Goal: Book appointment/travel/reservation

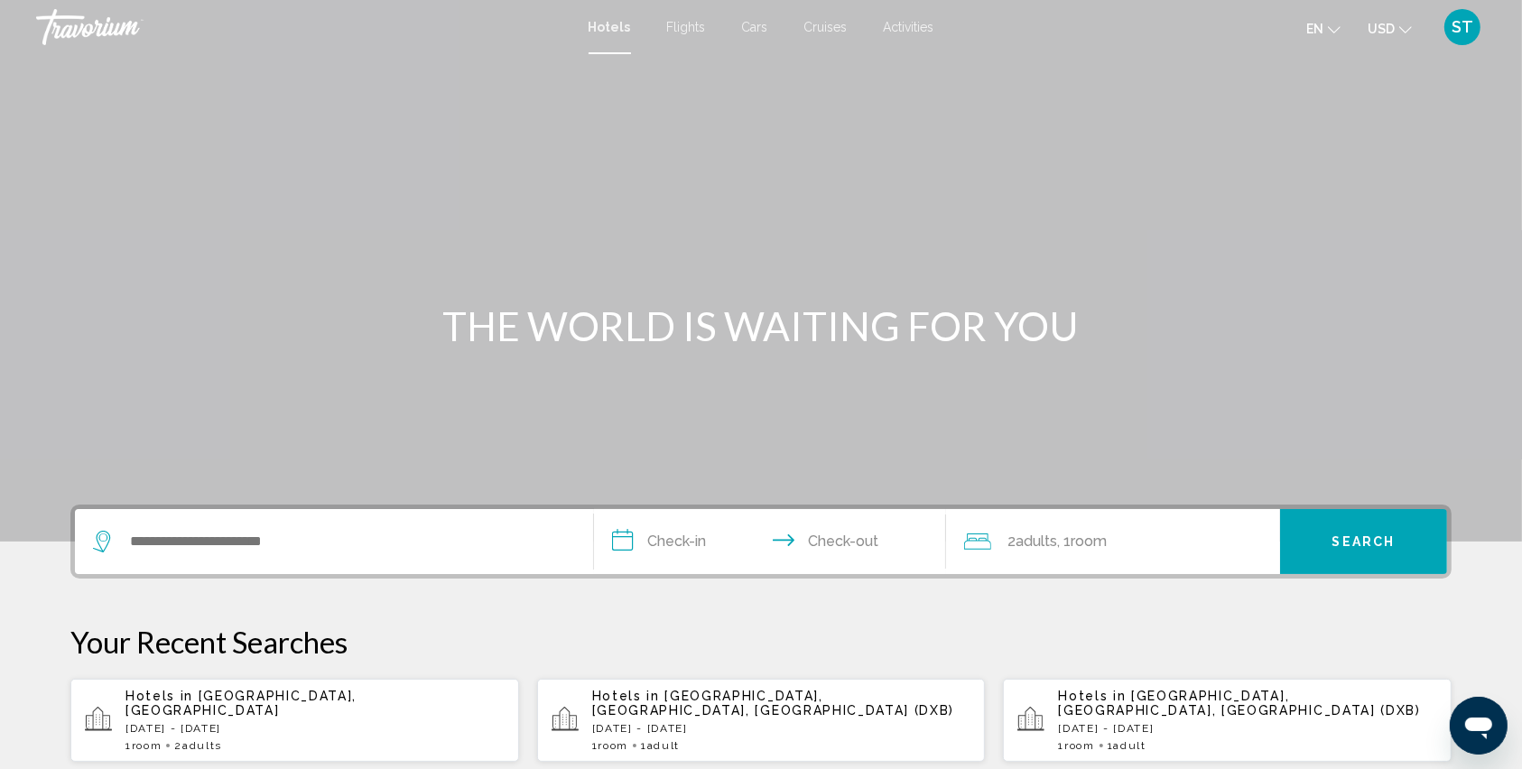
click at [612, 27] on span "Hotels" at bounding box center [610, 27] width 42 height 14
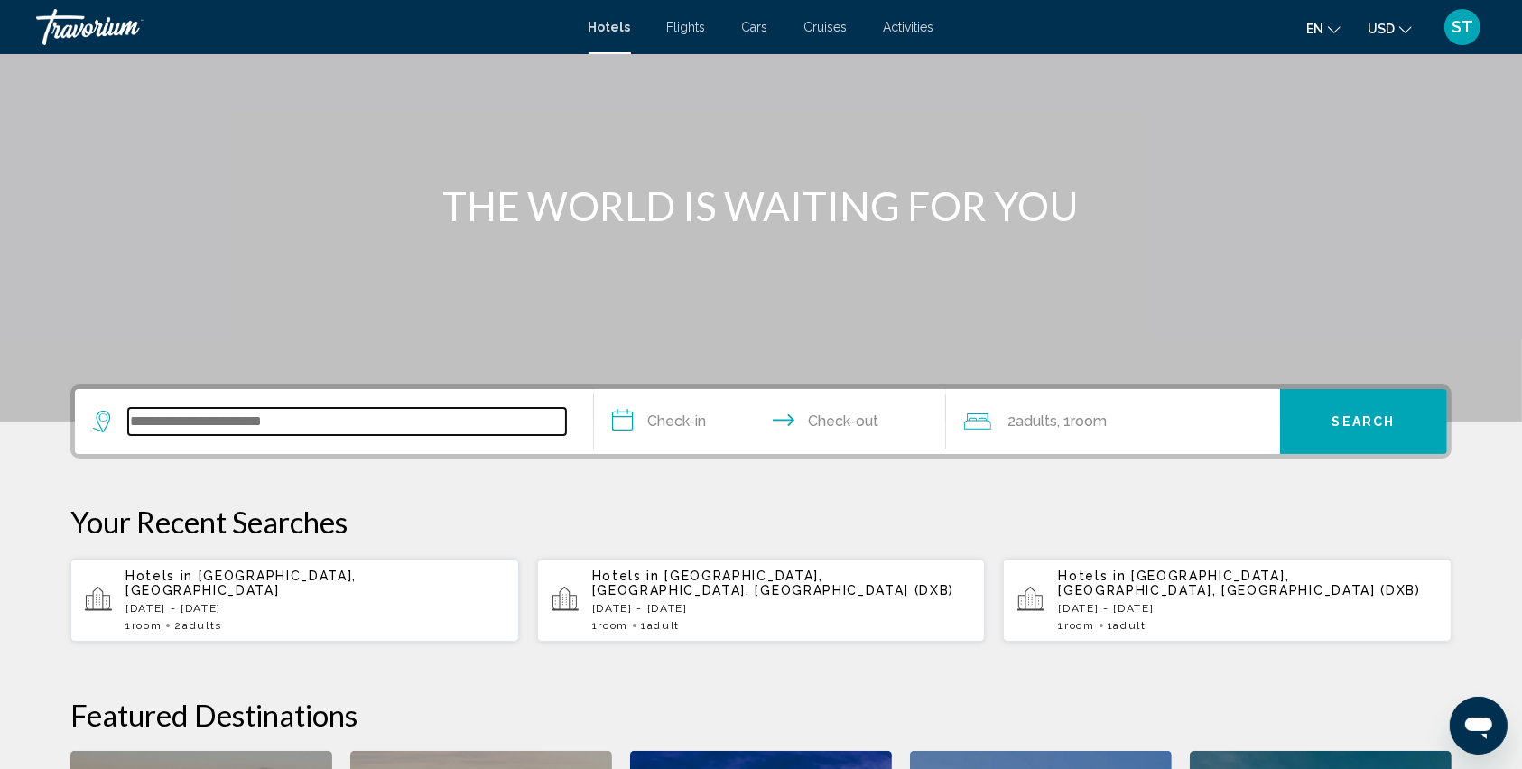
click at [180, 423] on input "Search widget" at bounding box center [347, 421] width 438 height 27
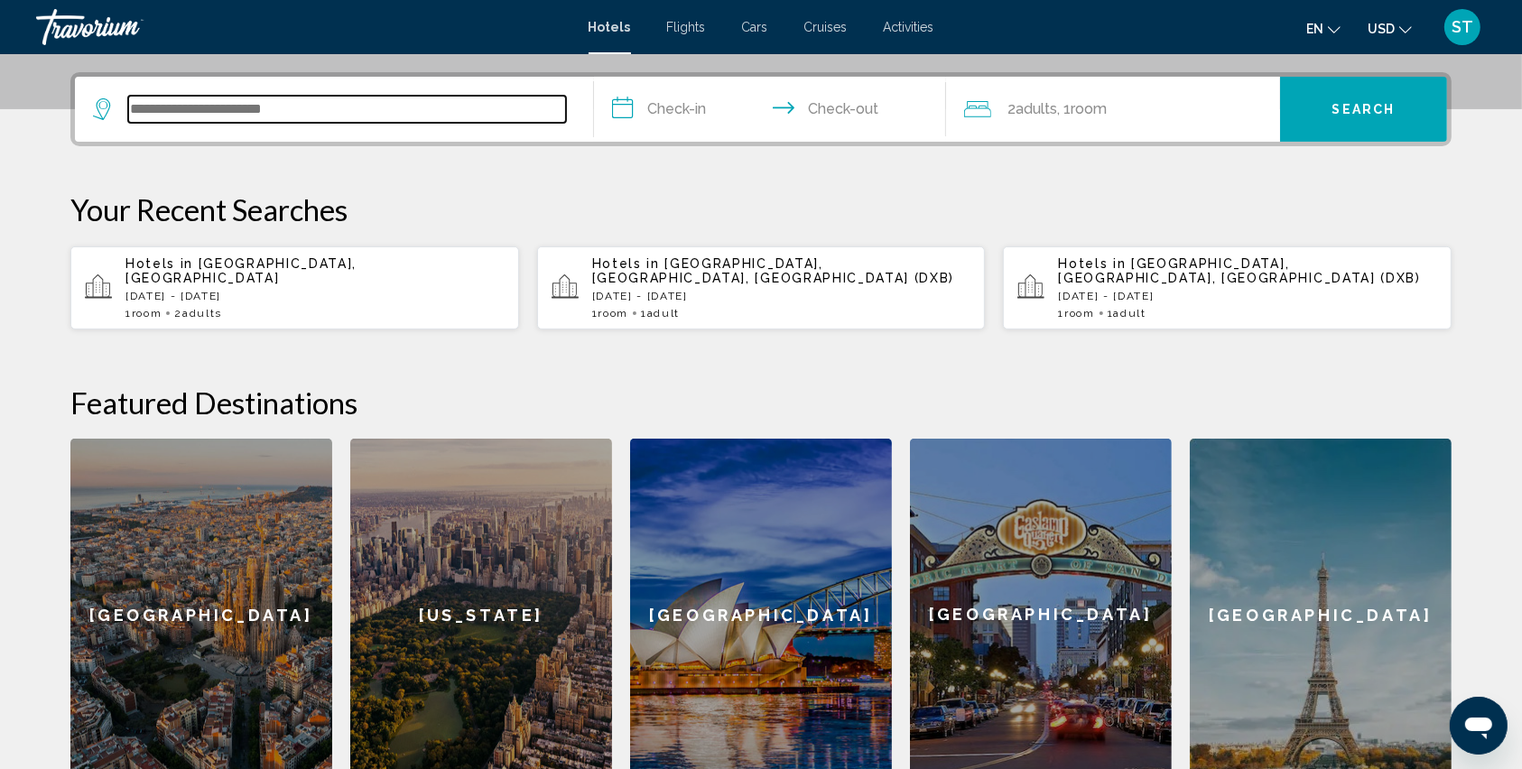
scroll to position [445, 0]
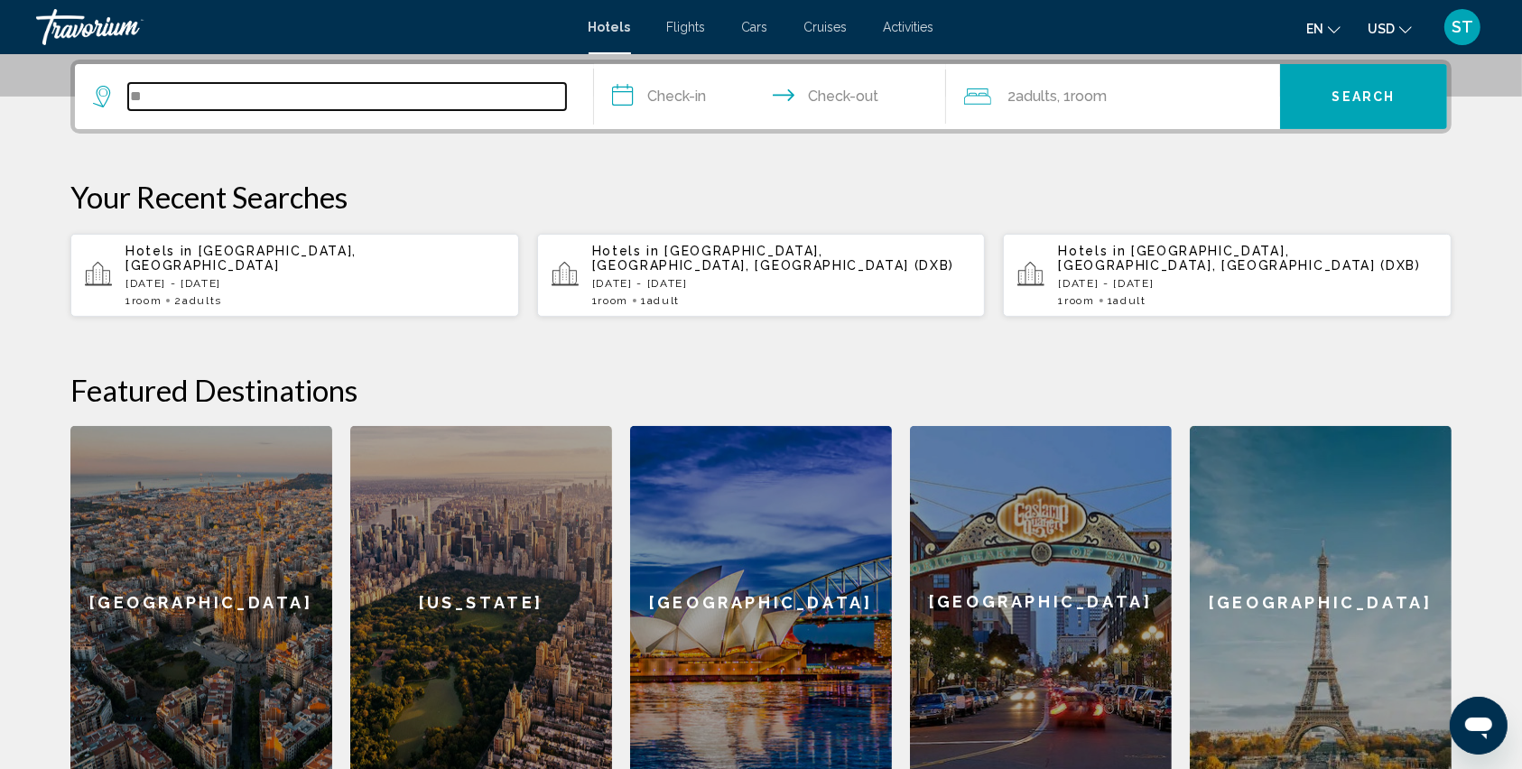
type input "*"
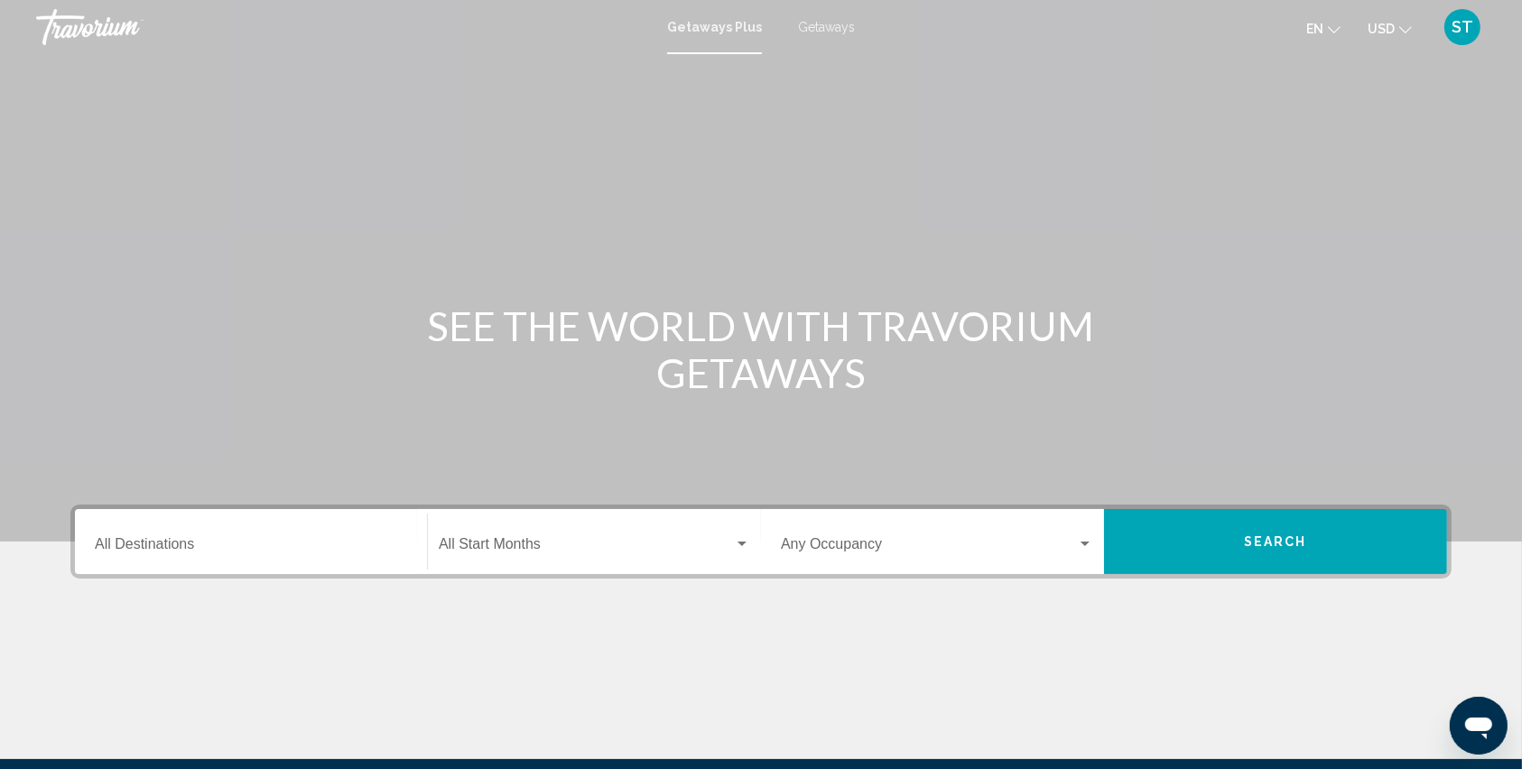
click at [813, 23] on span "Getaways" at bounding box center [826, 27] width 57 height 14
click at [217, 540] on input "Destination All Destinations" at bounding box center [251, 548] width 312 height 16
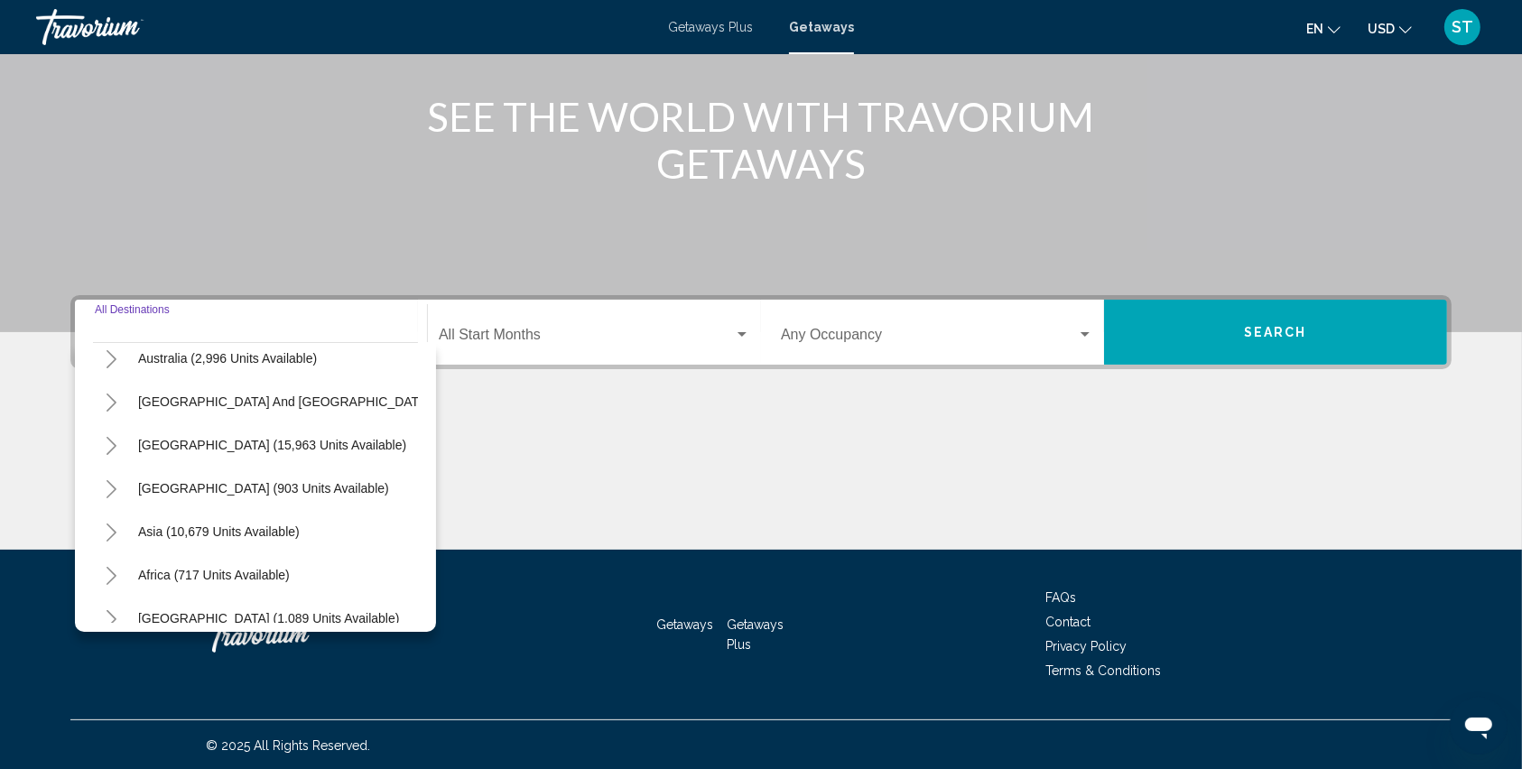
scroll to position [311, 0]
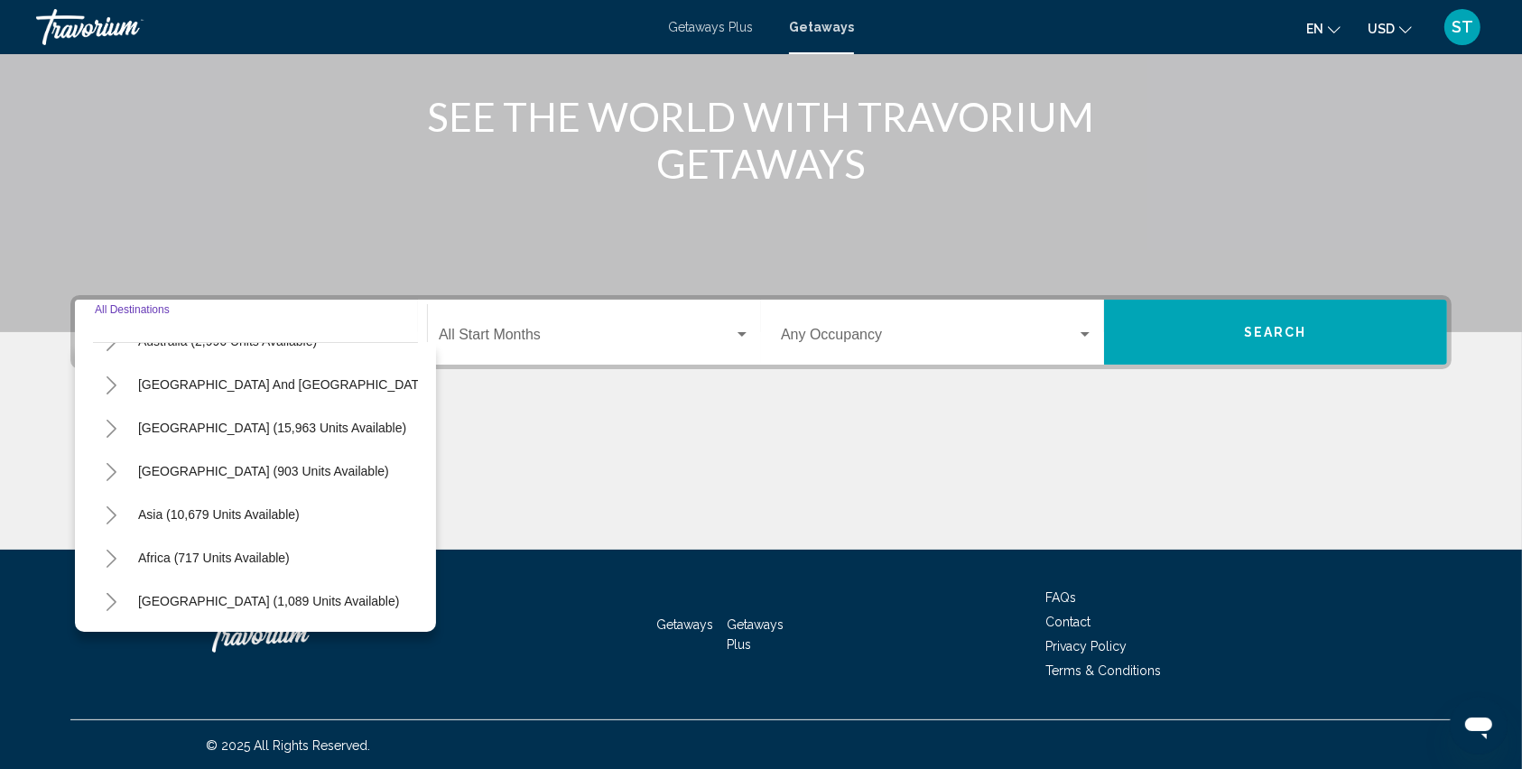
click at [108, 507] on icon "Toggle Asia (10,679 units available)" at bounding box center [112, 516] width 14 height 18
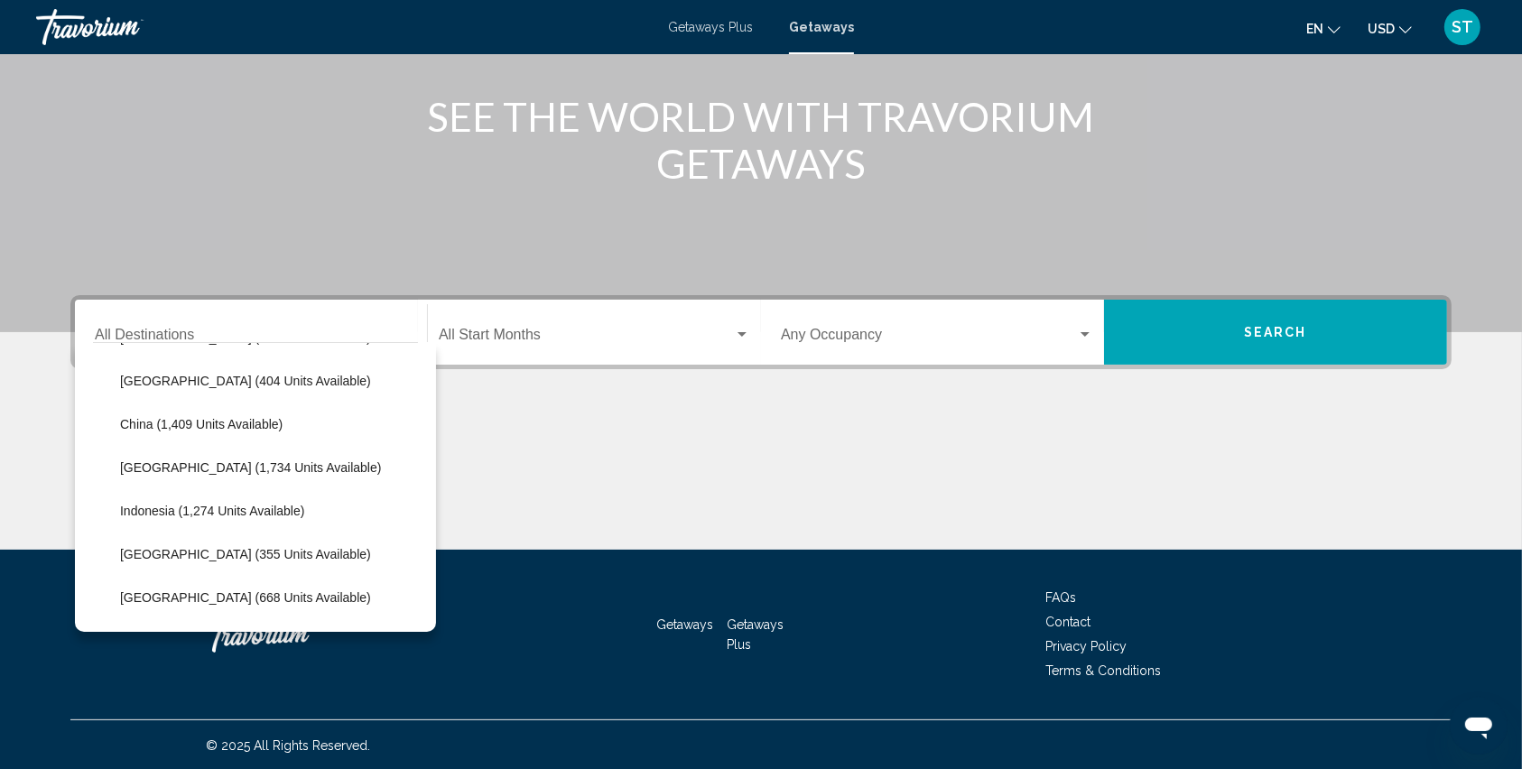
scroll to position [551, 0]
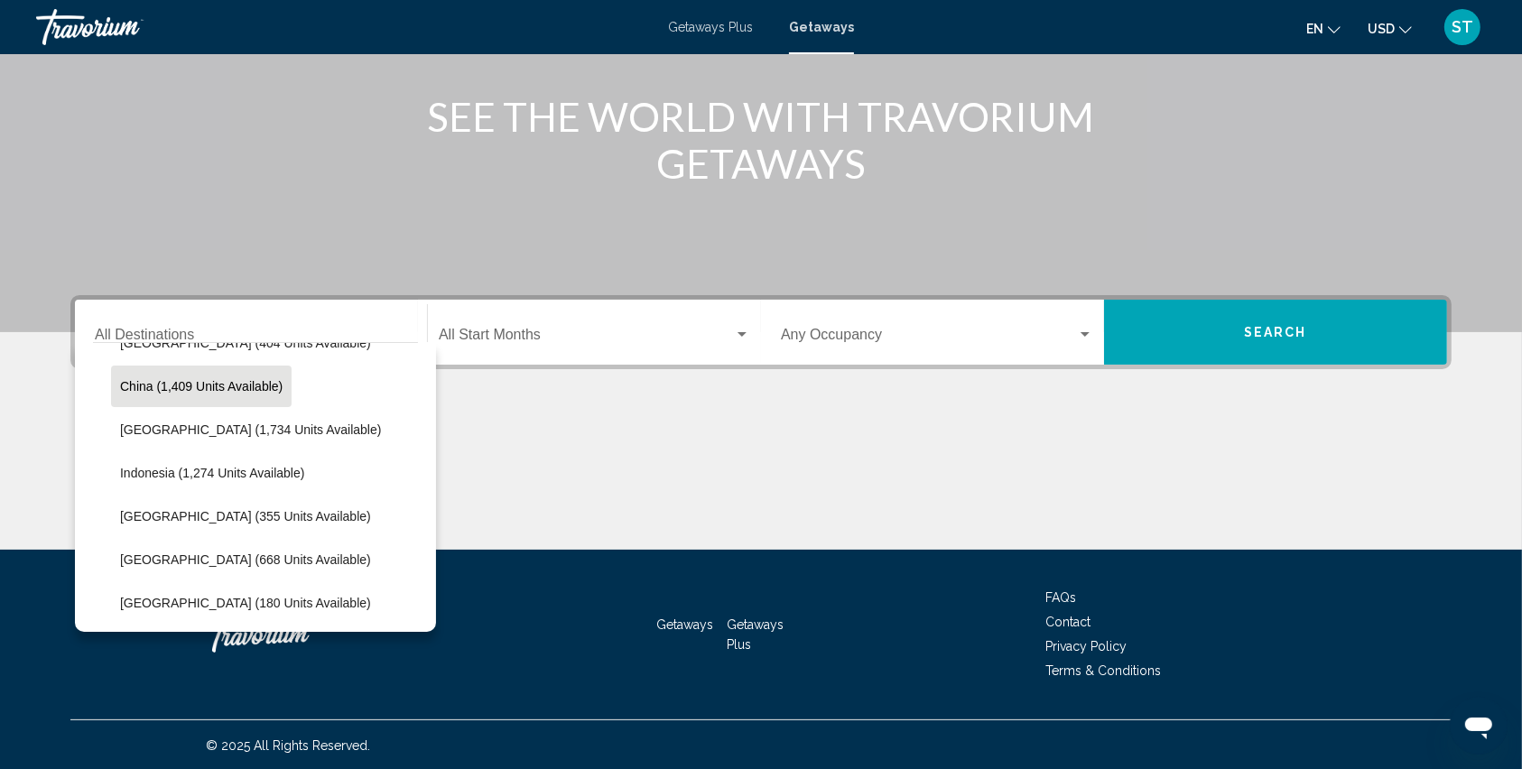
click at [153, 379] on span "China (1,409 units available)" at bounding box center [201, 386] width 163 height 14
type input "**********"
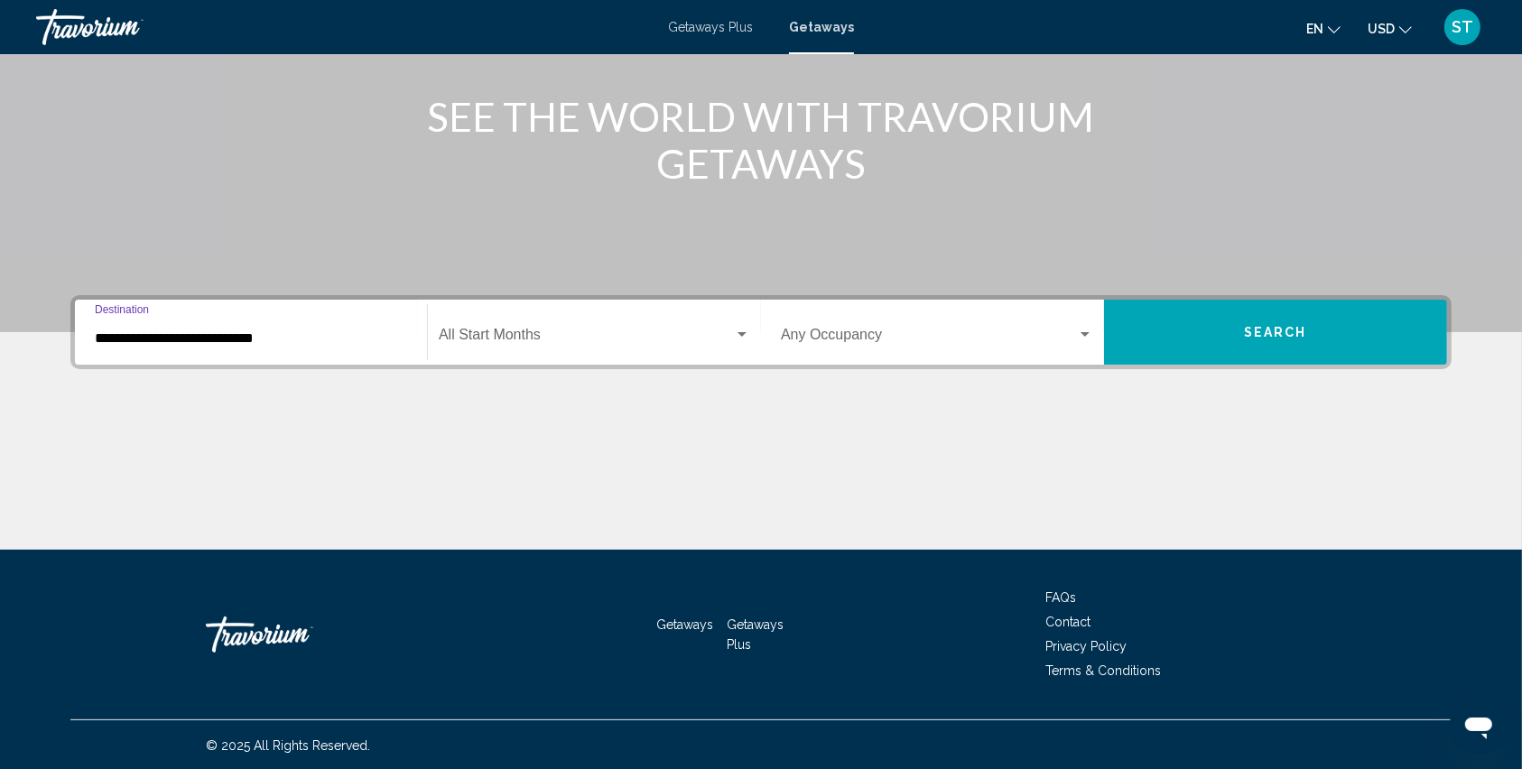
click at [452, 321] on div "Start Month All Start Months" at bounding box center [595, 332] width 312 height 57
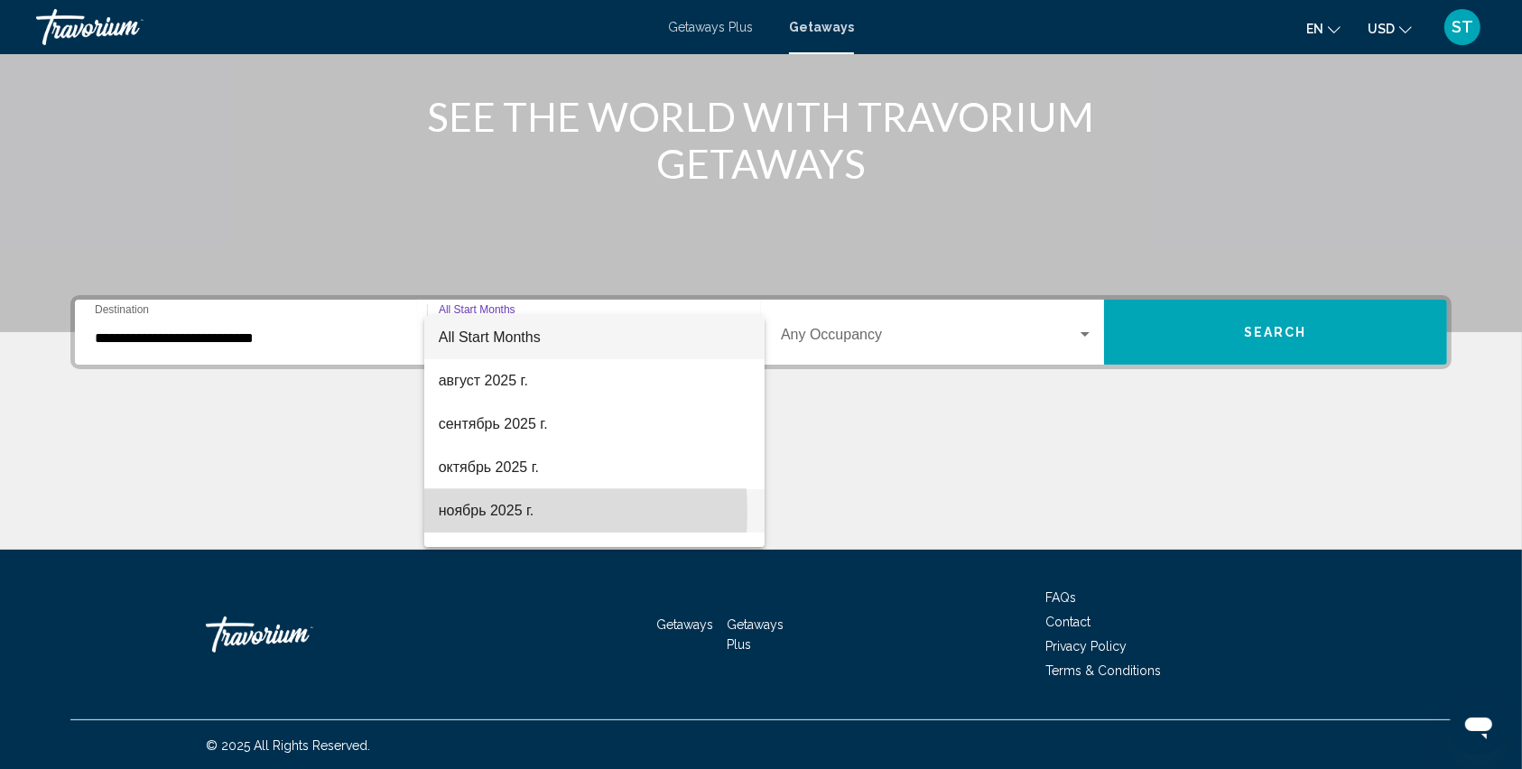
click at [465, 513] on span "ноябрь 2025 г." at bounding box center [595, 510] width 312 height 43
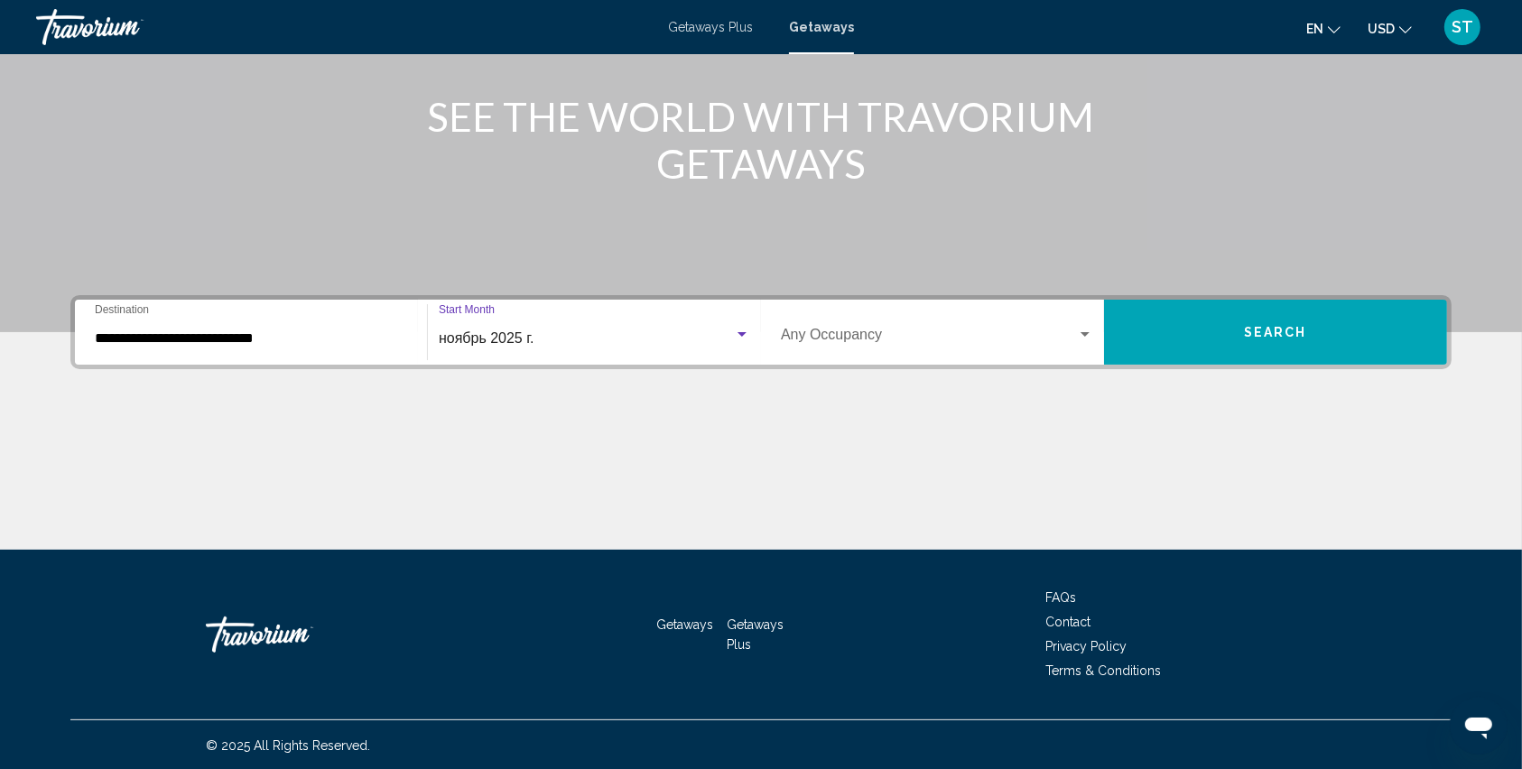
click at [1150, 326] on button "Search" at bounding box center [1275, 332] width 343 height 65
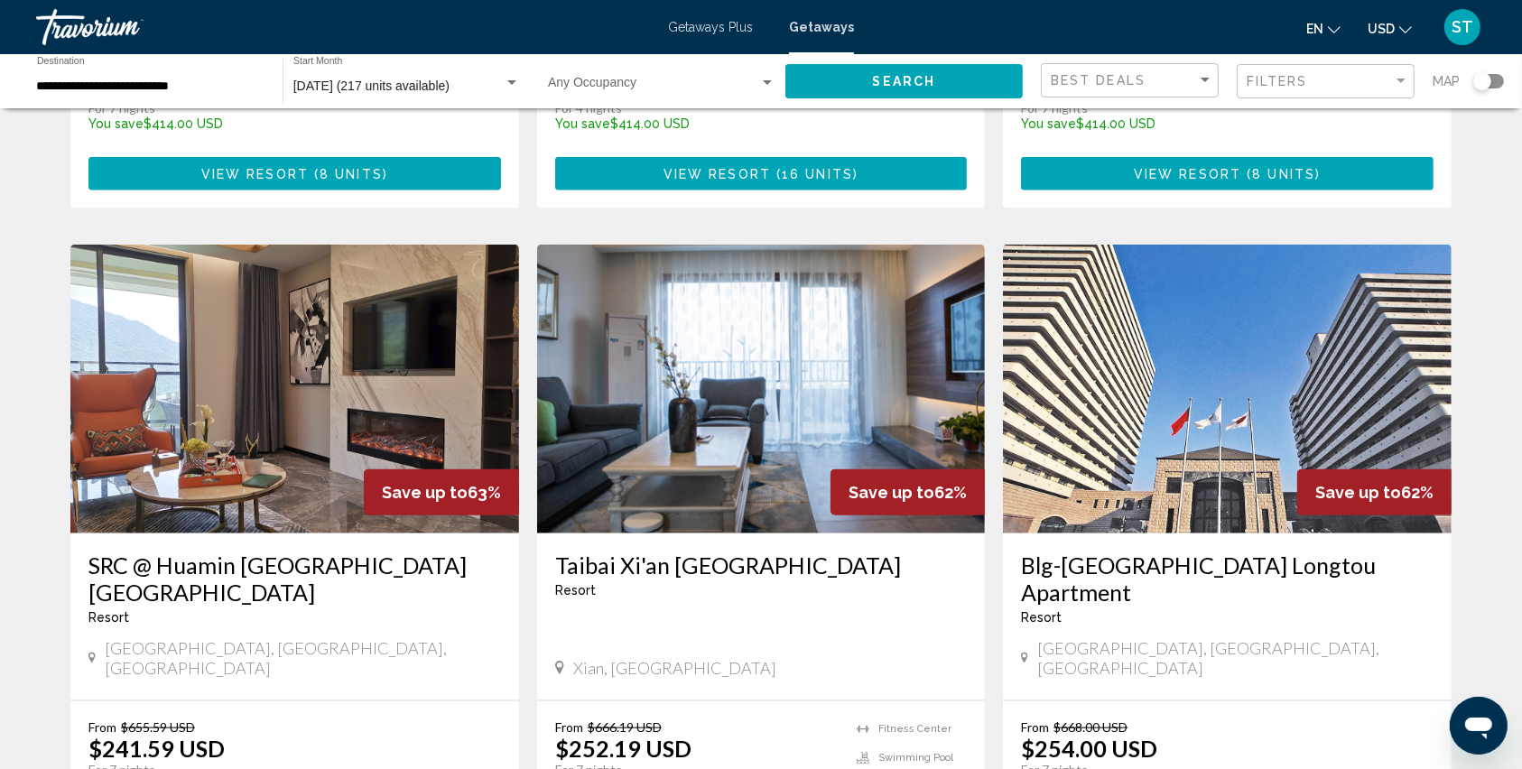
scroll to position [2046, 0]
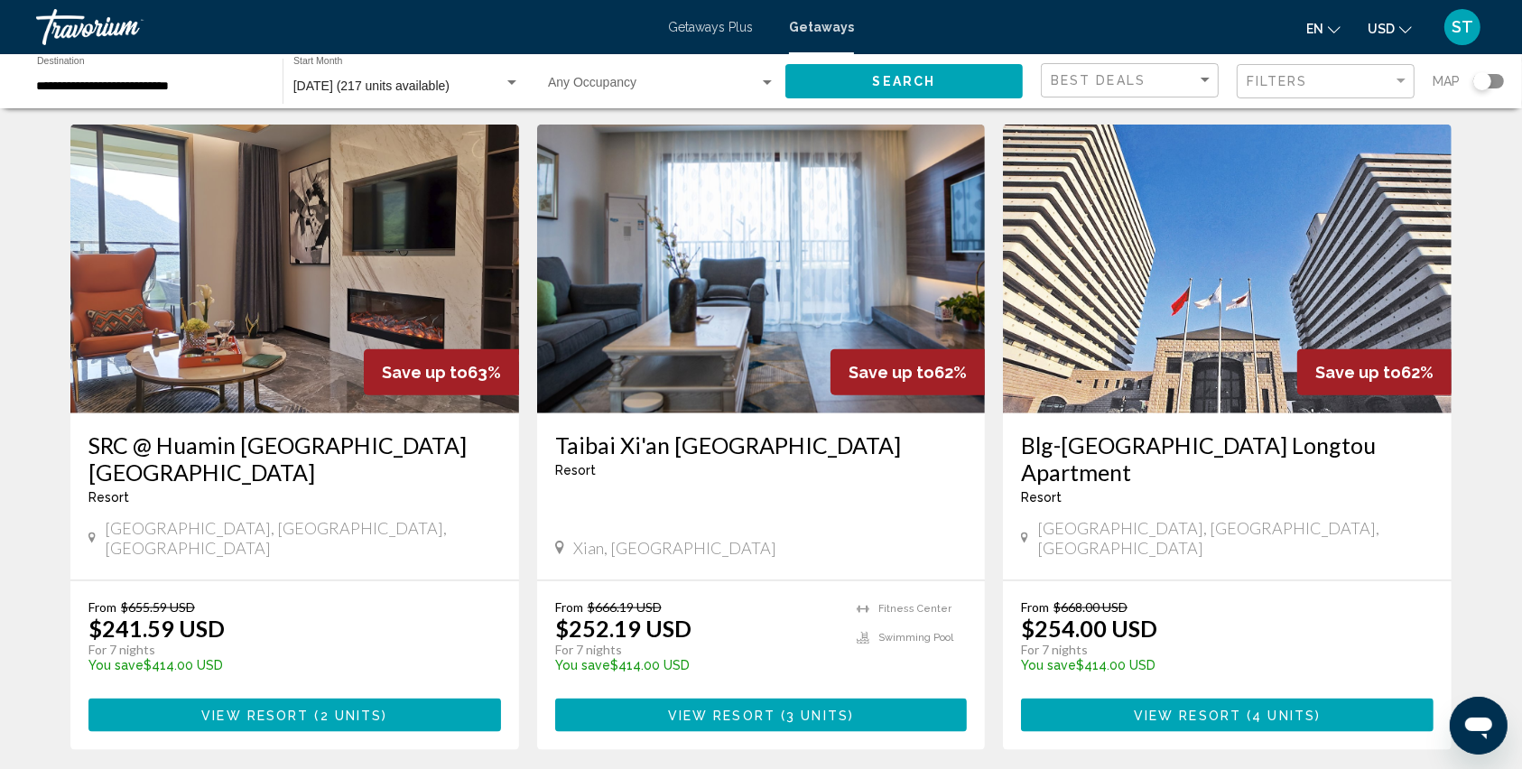
click at [1122, 263] on img "Main content" at bounding box center [1227, 269] width 449 height 289
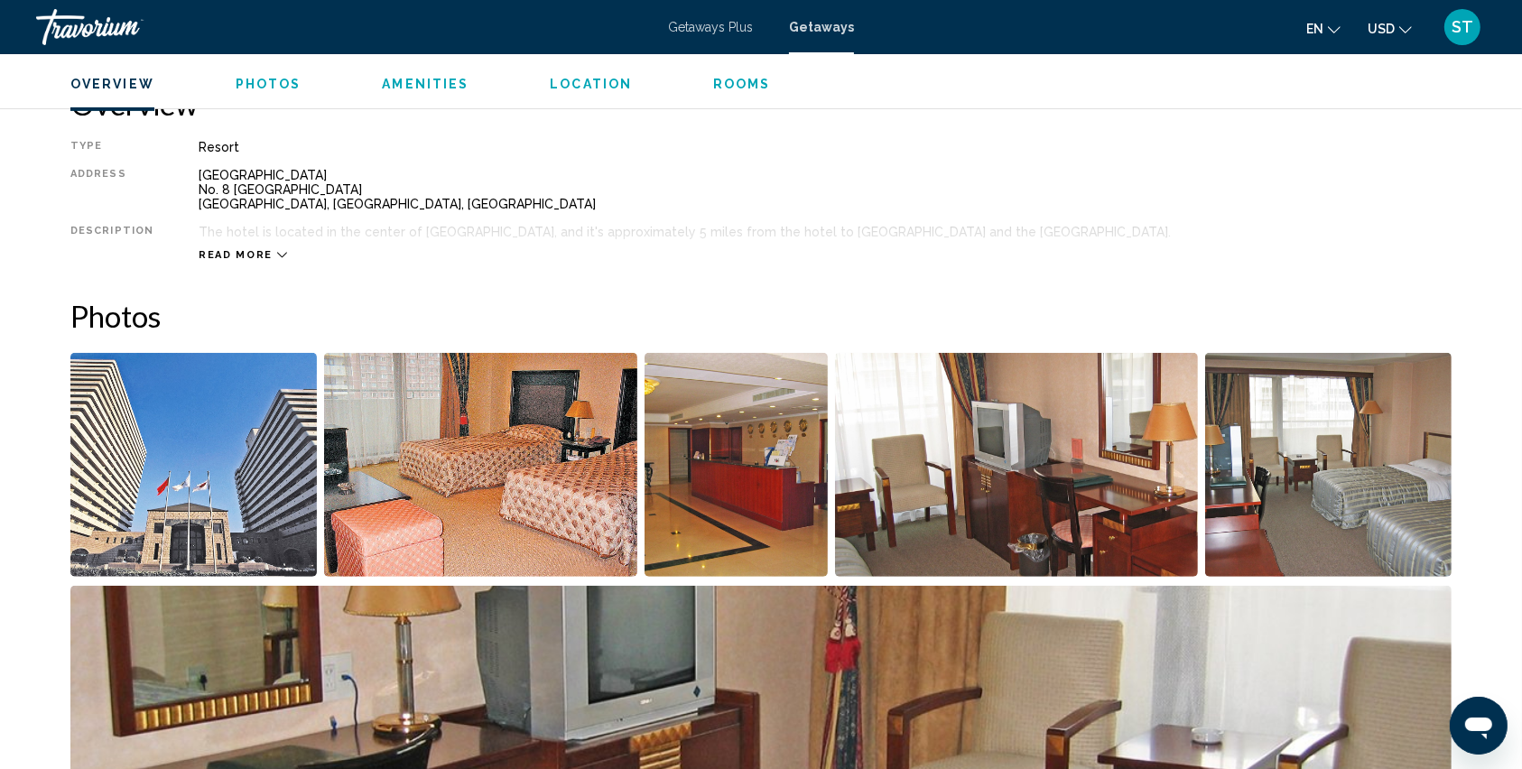
scroll to position [722, 0]
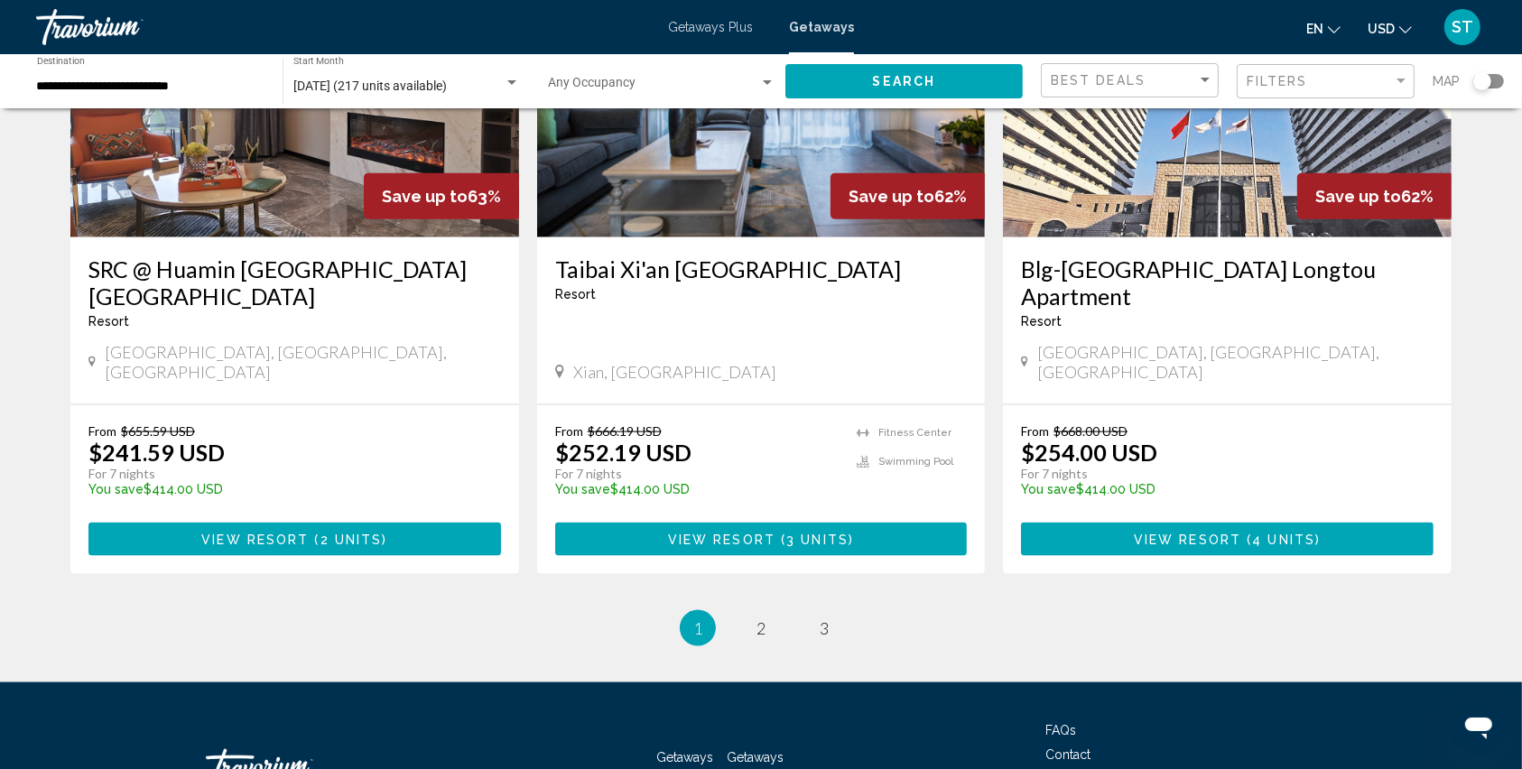
scroll to position [2252, 0]
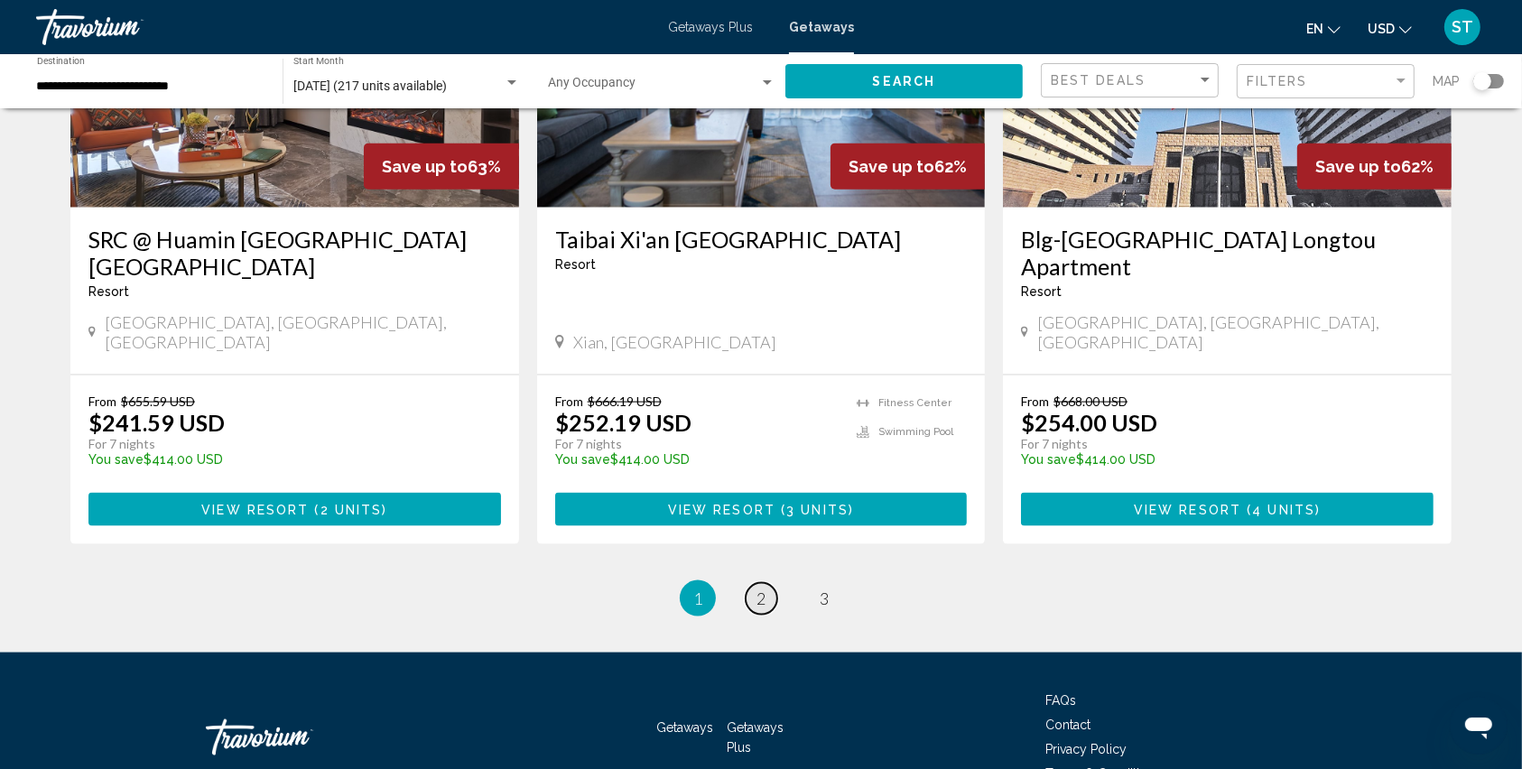
click at [751, 583] on link "page 2" at bounding box center [762, 599] width 32 height 32
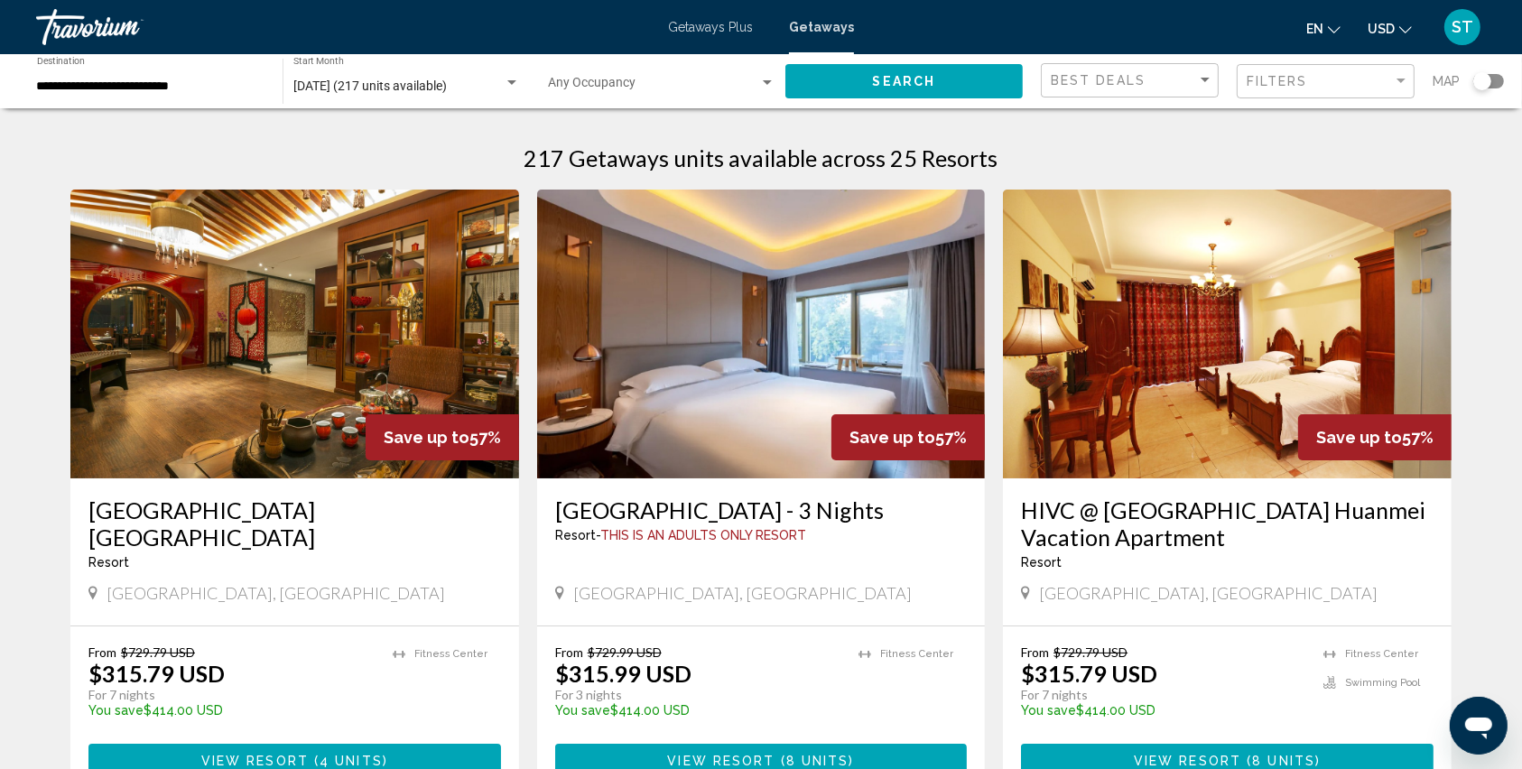
scroll to position [120, 0]
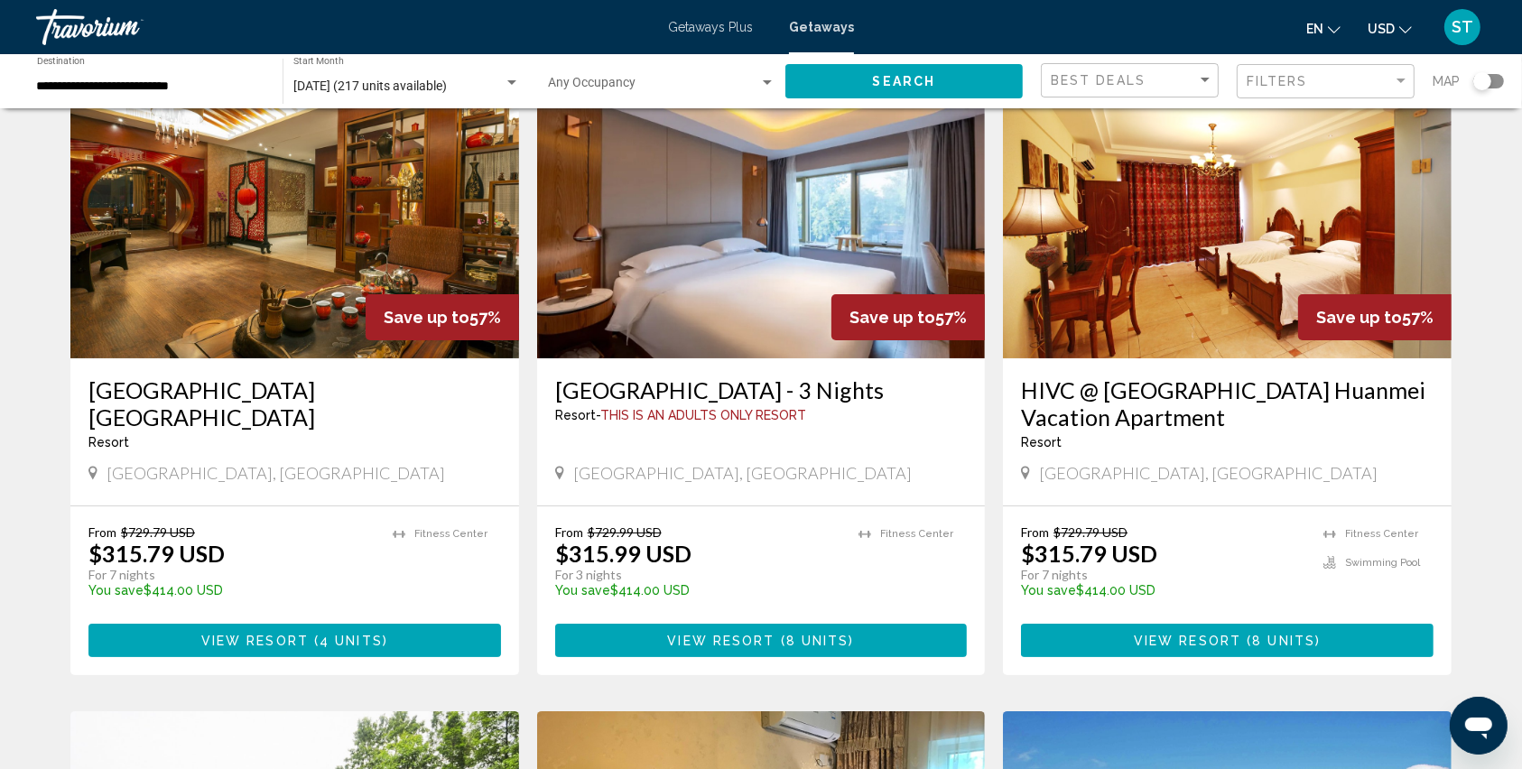
click at [725, 636] on span "View Resort" at bounding box center [720, 641] width 107 height 14
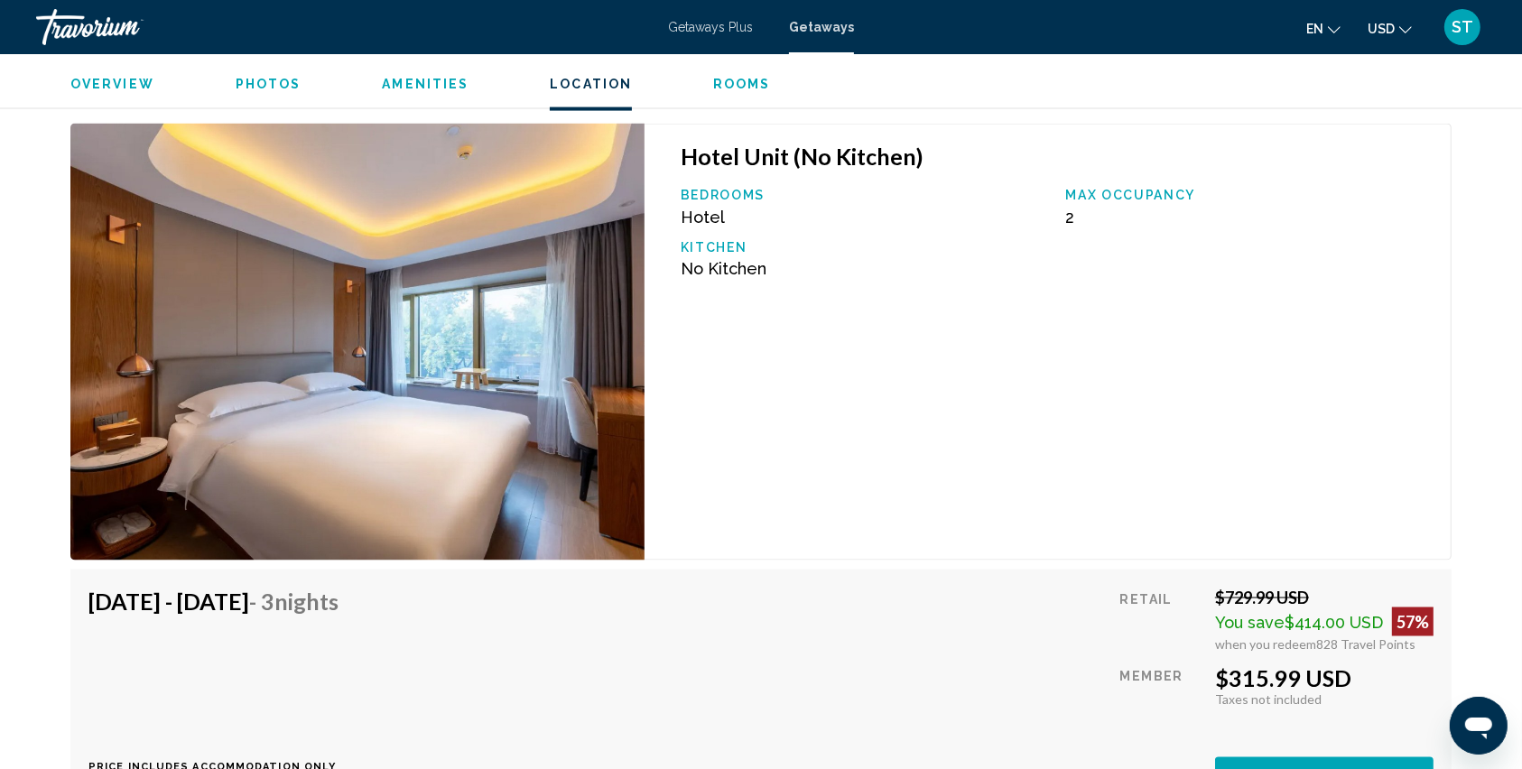
scroll to position [2649, 0]
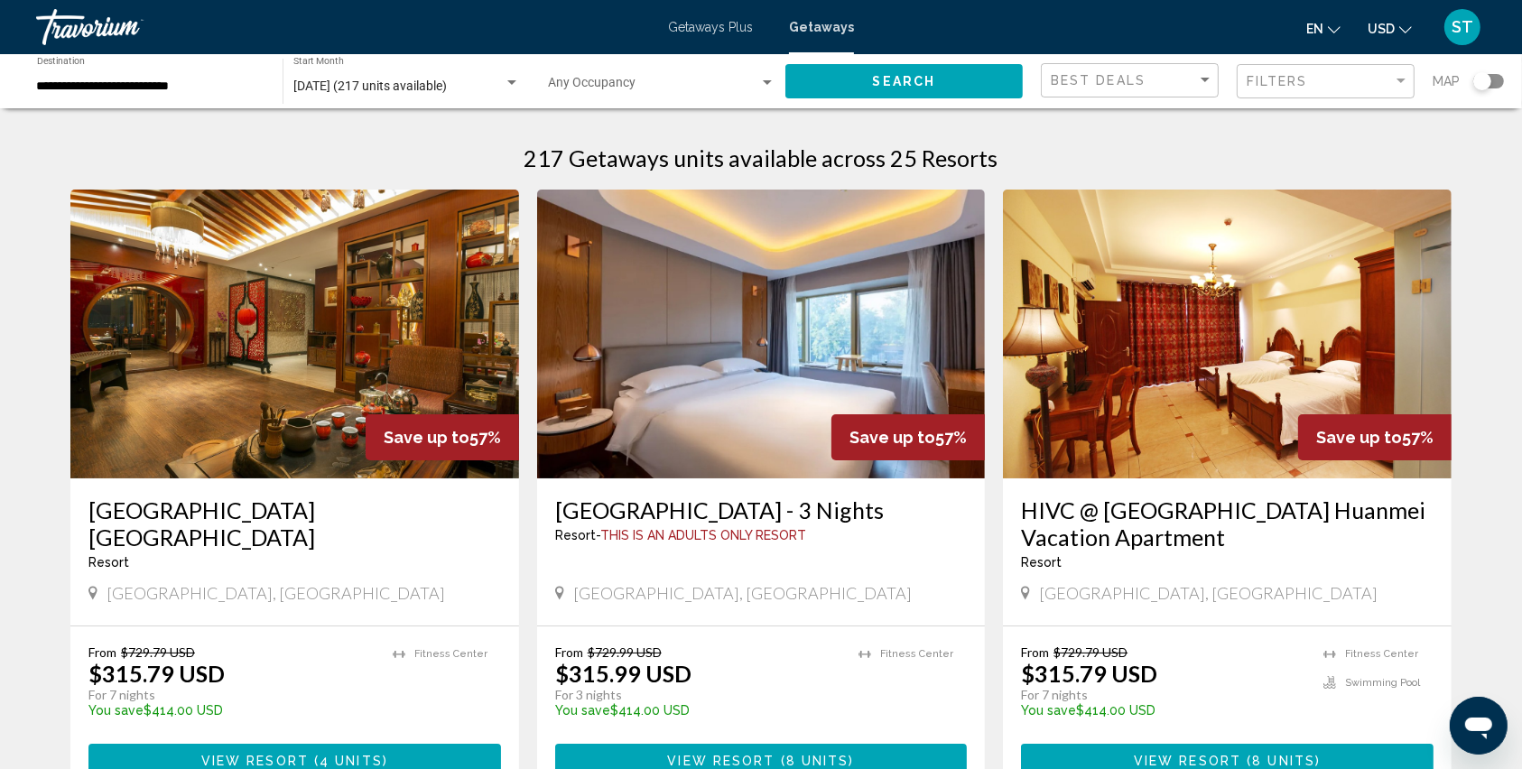
click at [140, 94] on div "**********" at bounding box center [151, 82] width 228 height 50
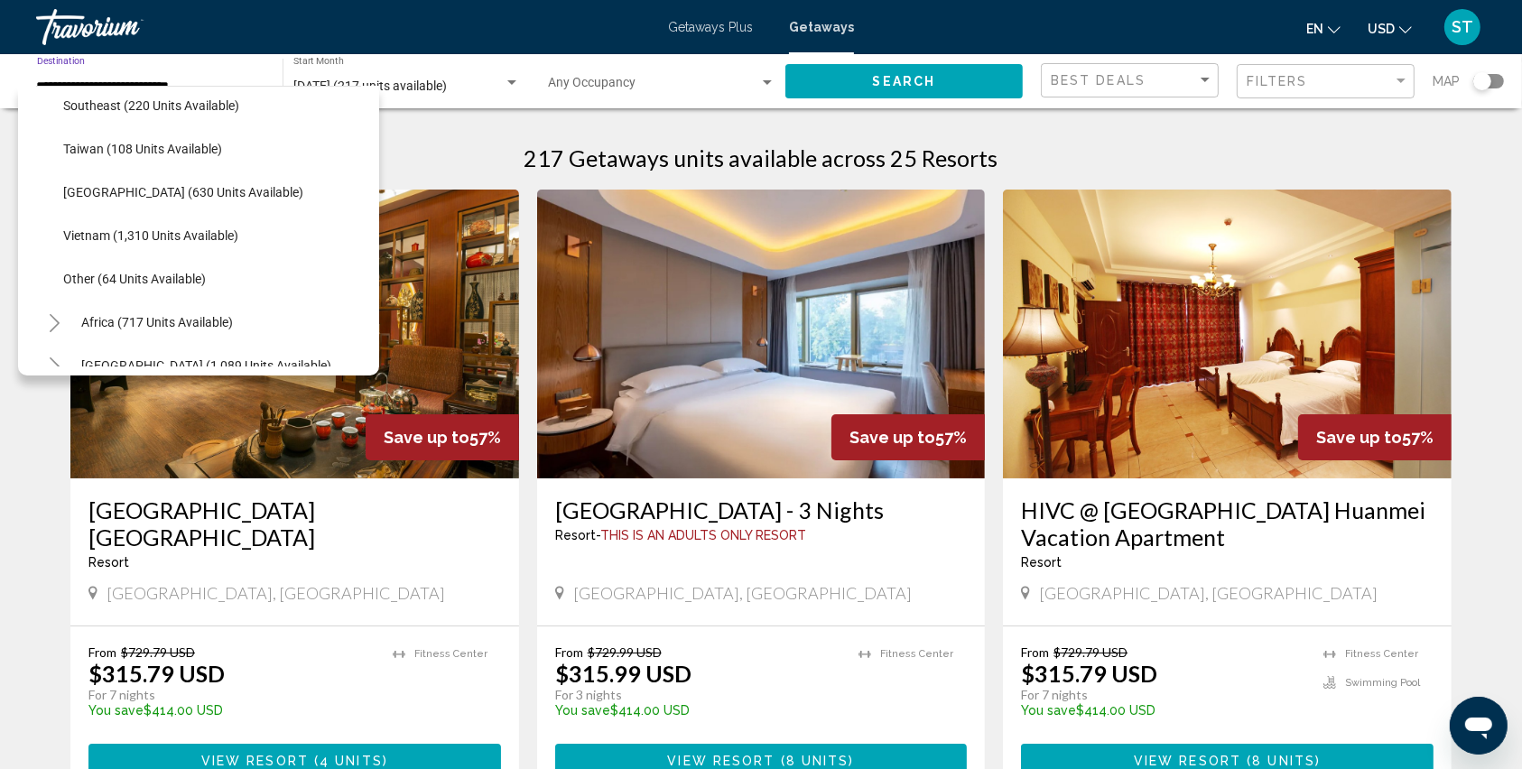
scroll to position [945, 0]
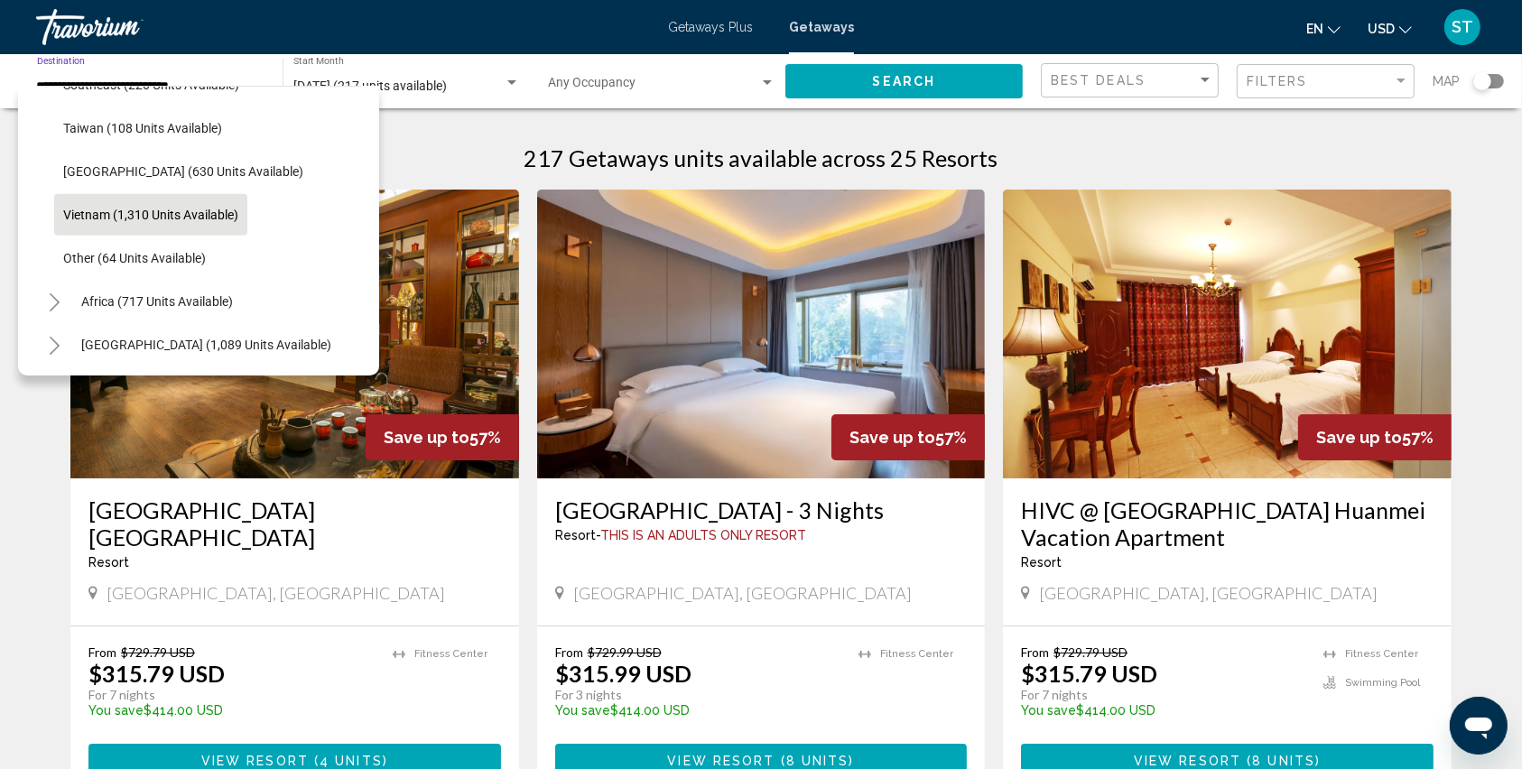
click at [135, 210] on span "Vietnam (1,310 units available)" at bounding box center [150, 215] width 175 height 14
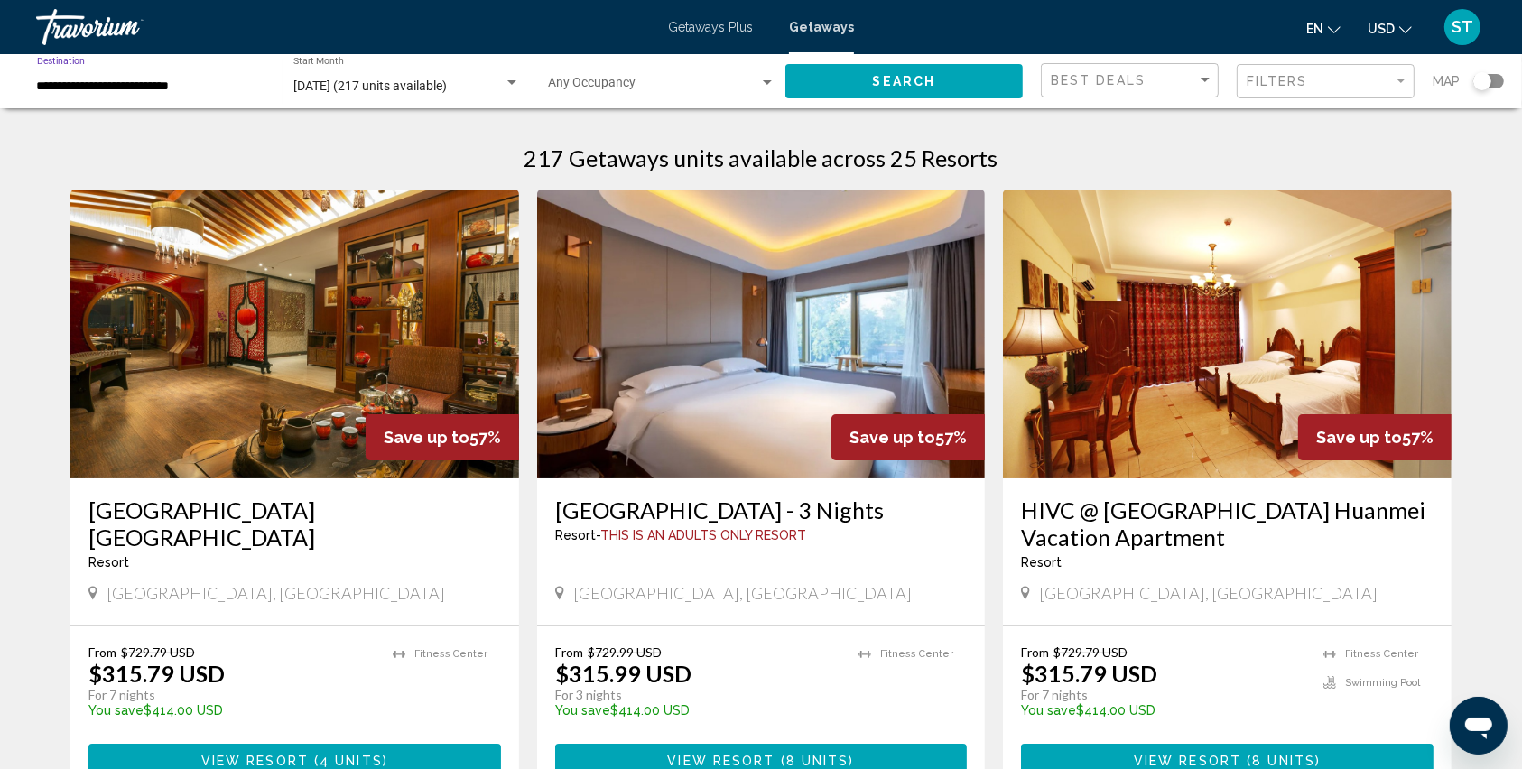
type input "**********"
click at [309, 85] on span "November 2025 (217 units available)" at bounding box center [370, 86] width 154 height 14
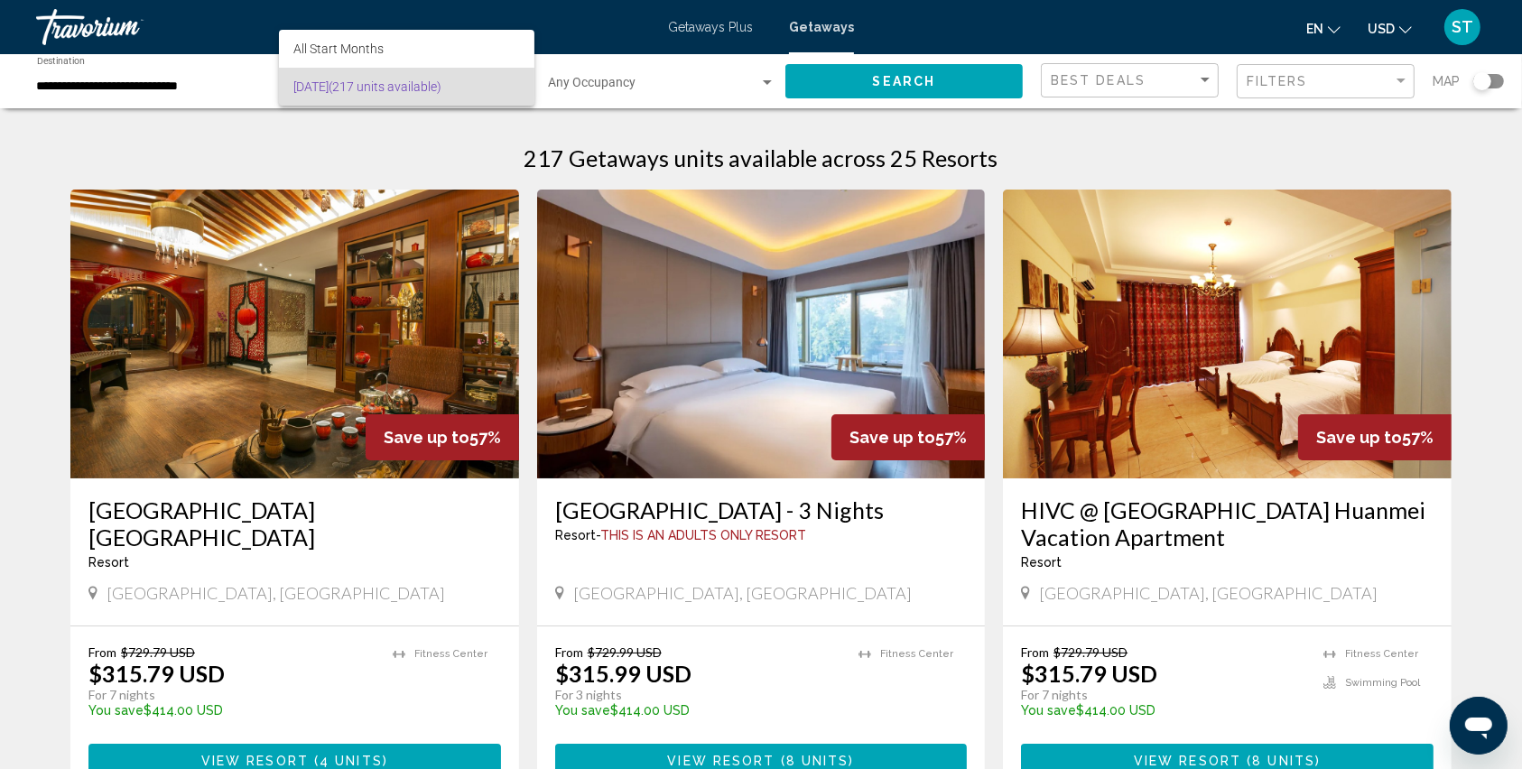
click at [614, 76] on div at bounding box center [761, 384] width 1522 height 769
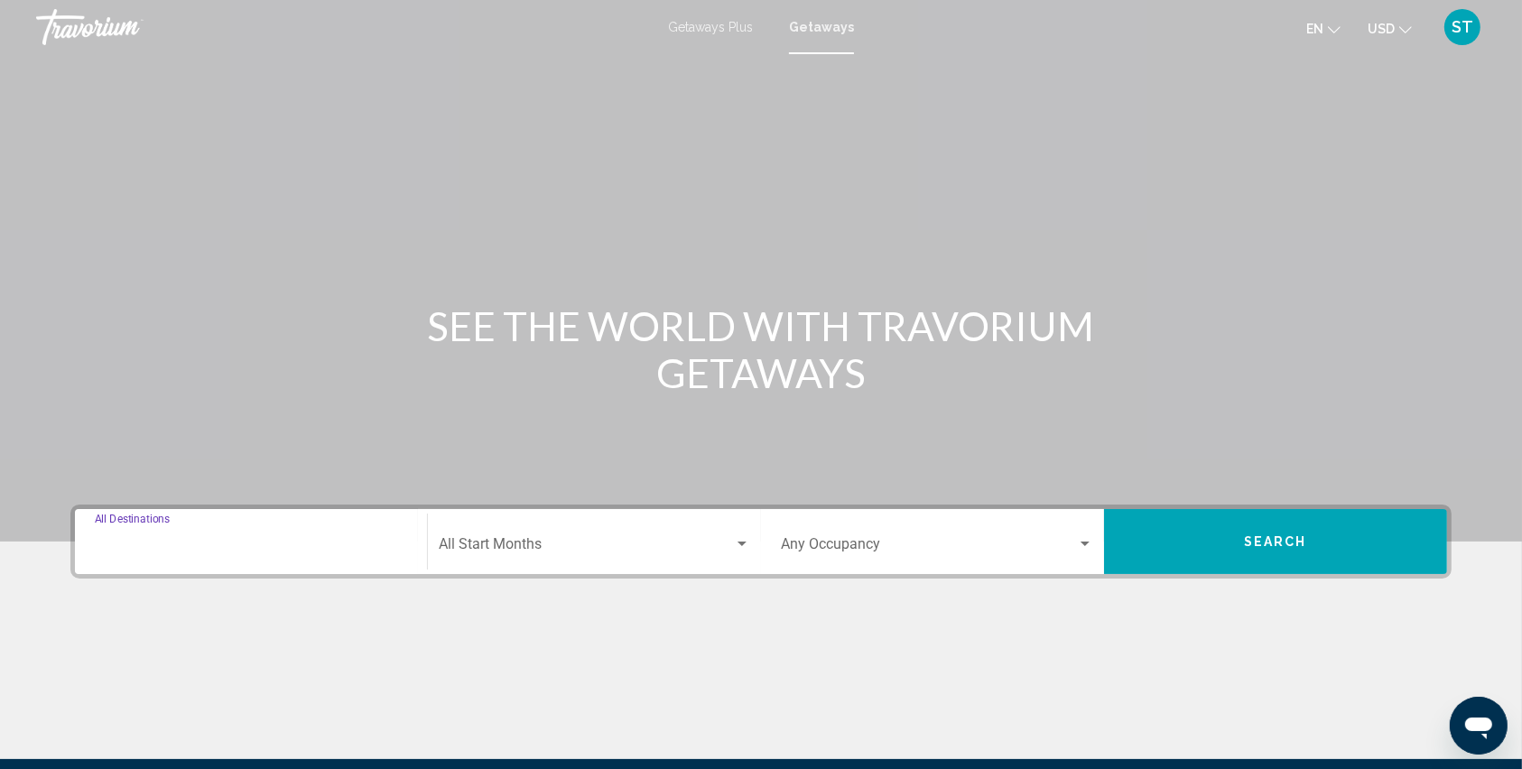
click at [152, 544] on input "Destination All Destinations" at bounding box center [251, 548] width 312 height 16
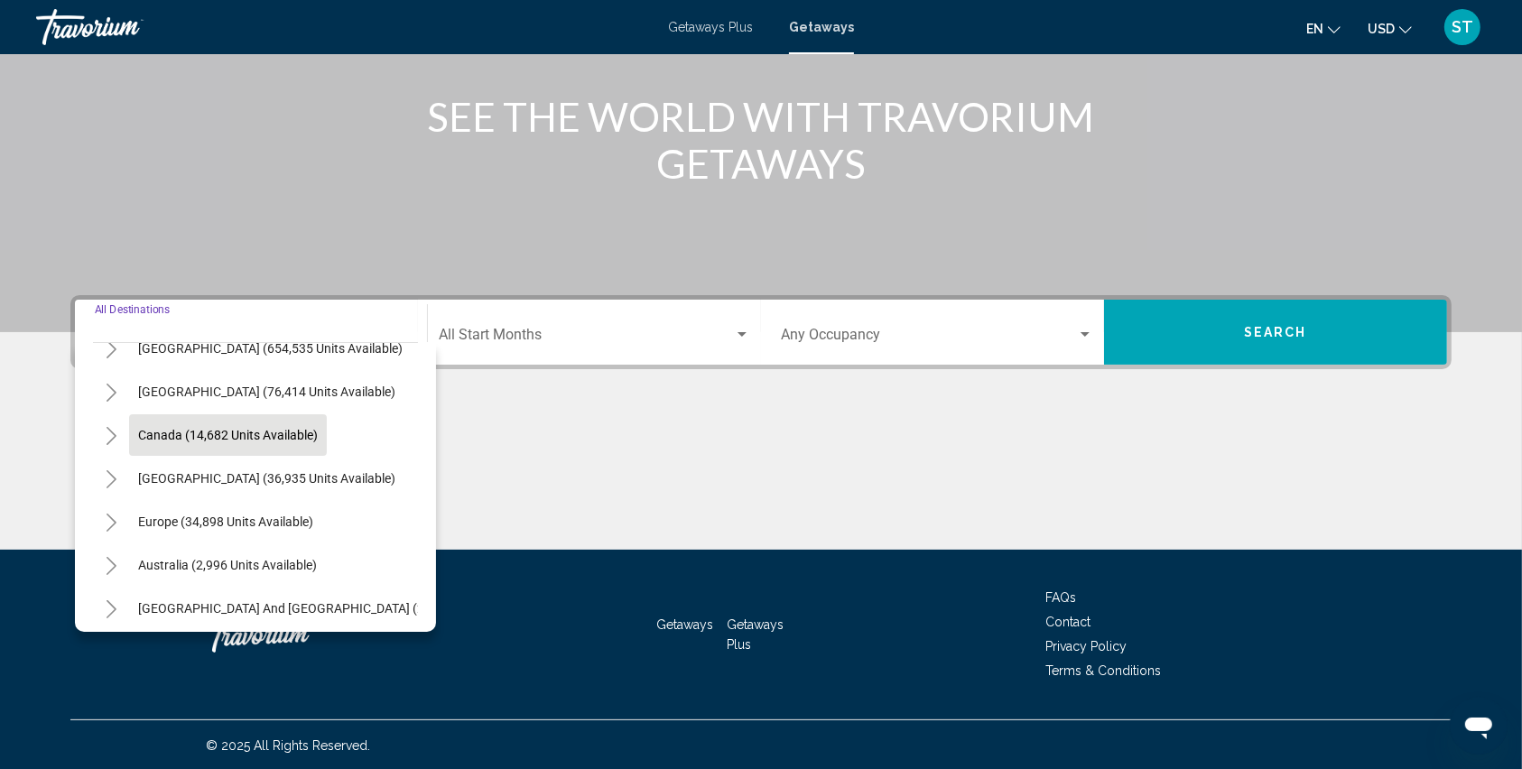
scroll to position [120, 0]
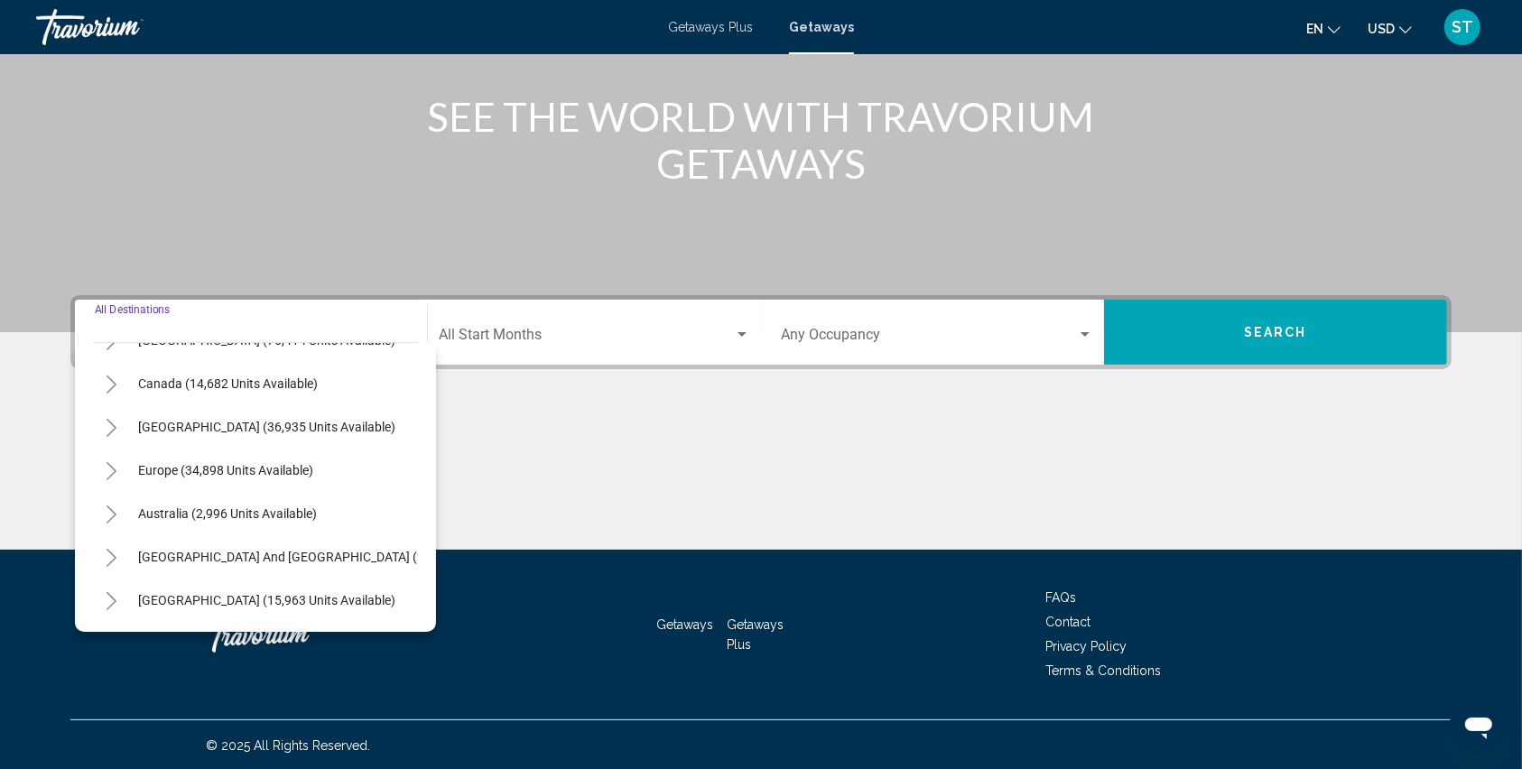
click at [107, 467] on icon "Toggle Europe (34,898 units available)" at bounding box center [112, 471] width 14 height 18
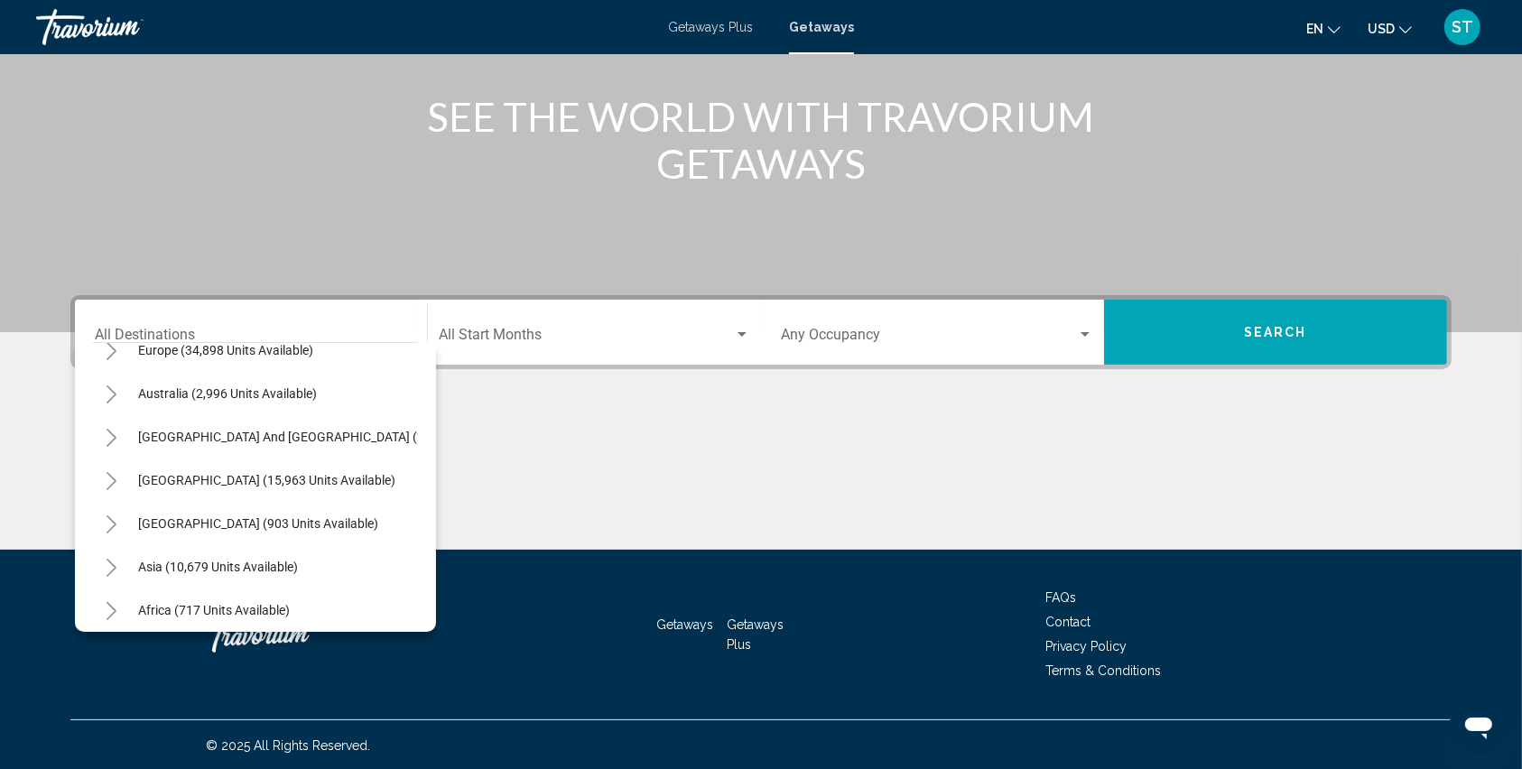
scroll to position [311, 0]
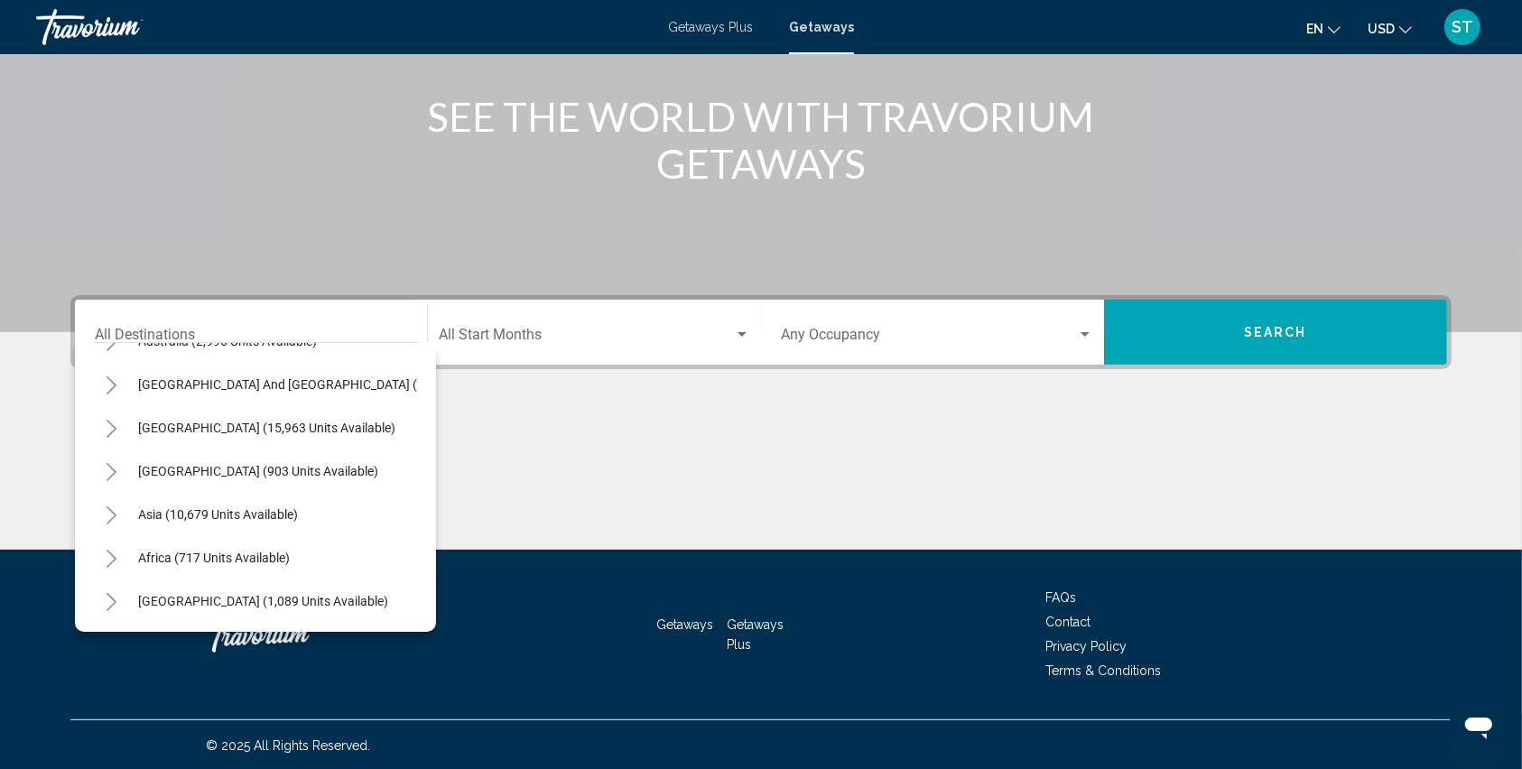
click at [105, 507] on icon "Toggle Asia (10,679 units available)" at bounding box center [112, 516] width 14 height 18
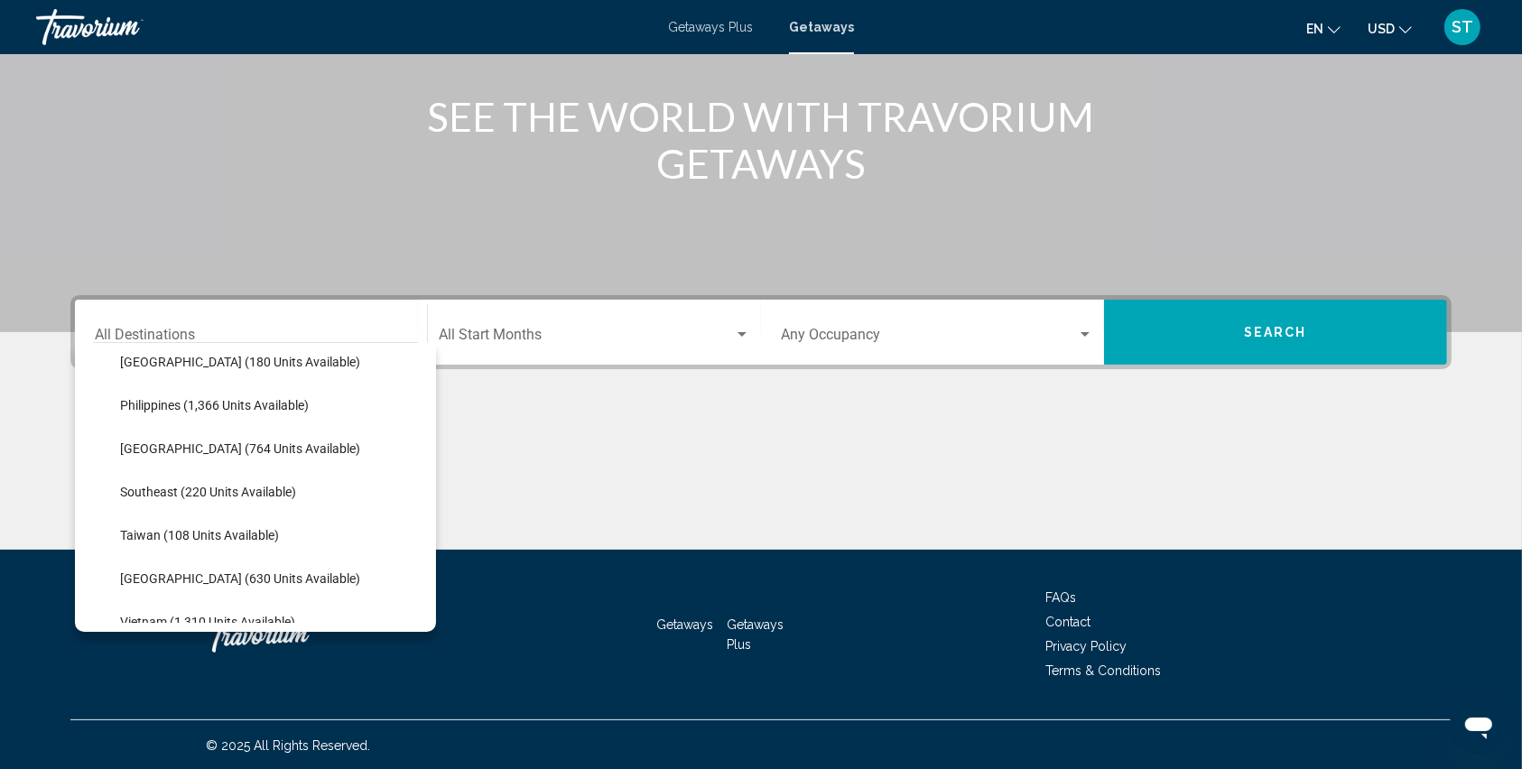
scroll to position [912, 0]
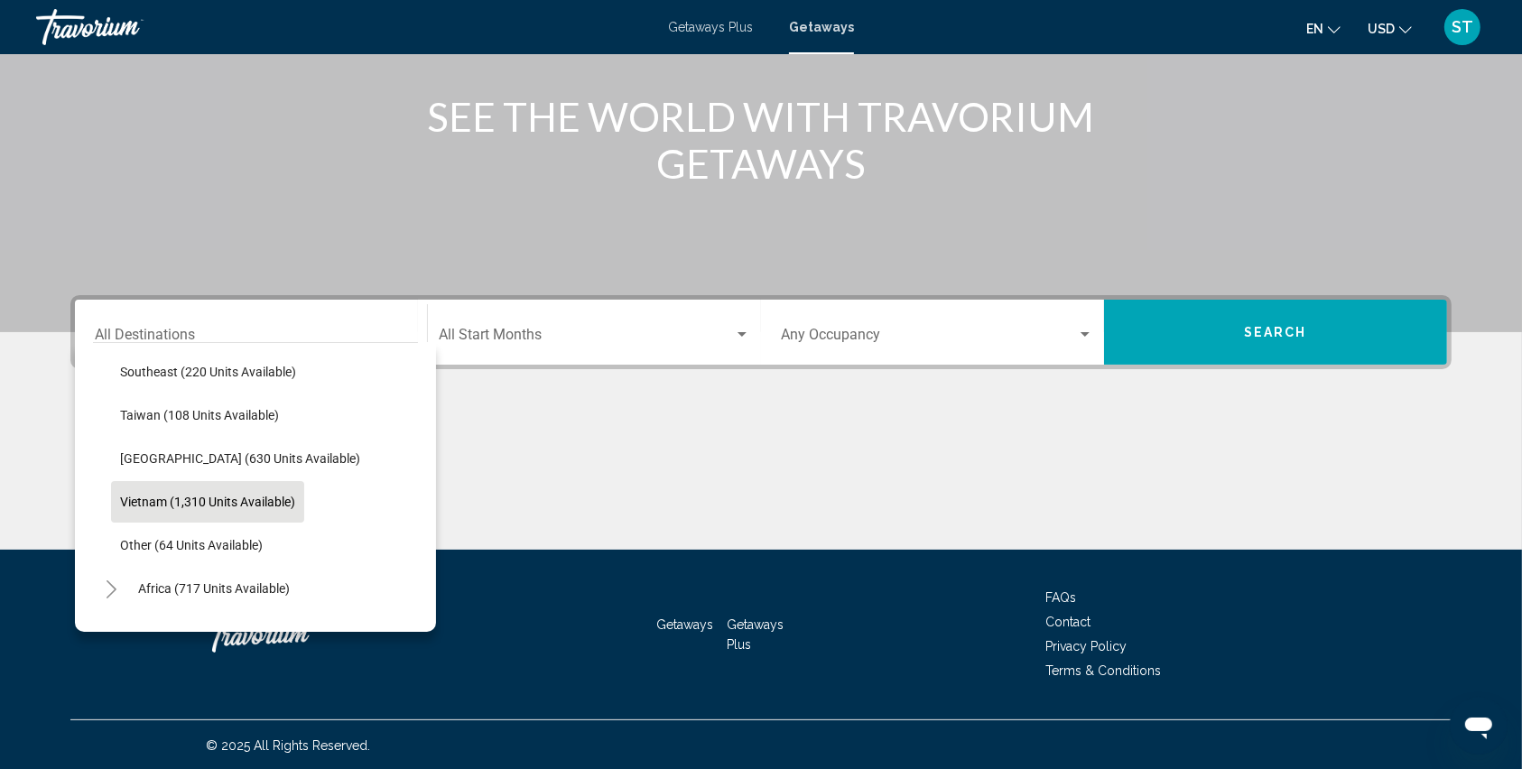
click at [165, 497] on span "Vietnam (1,310 units available)" at bounding box center [207, 502] width 175 height 14
type input "**********"
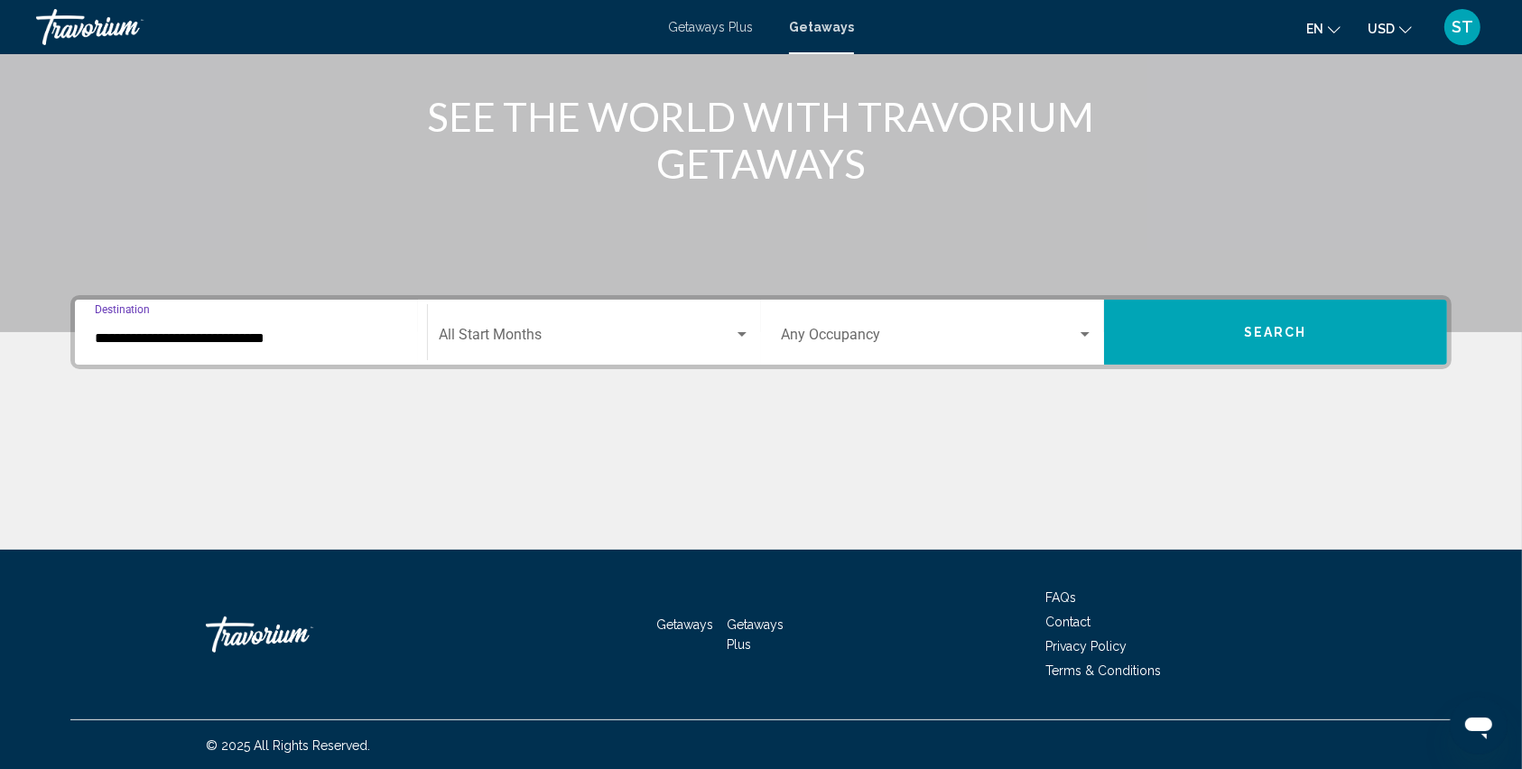
click at [470, 337] on span "Search widget" at bounding box center [586, 338] width 295 height 16
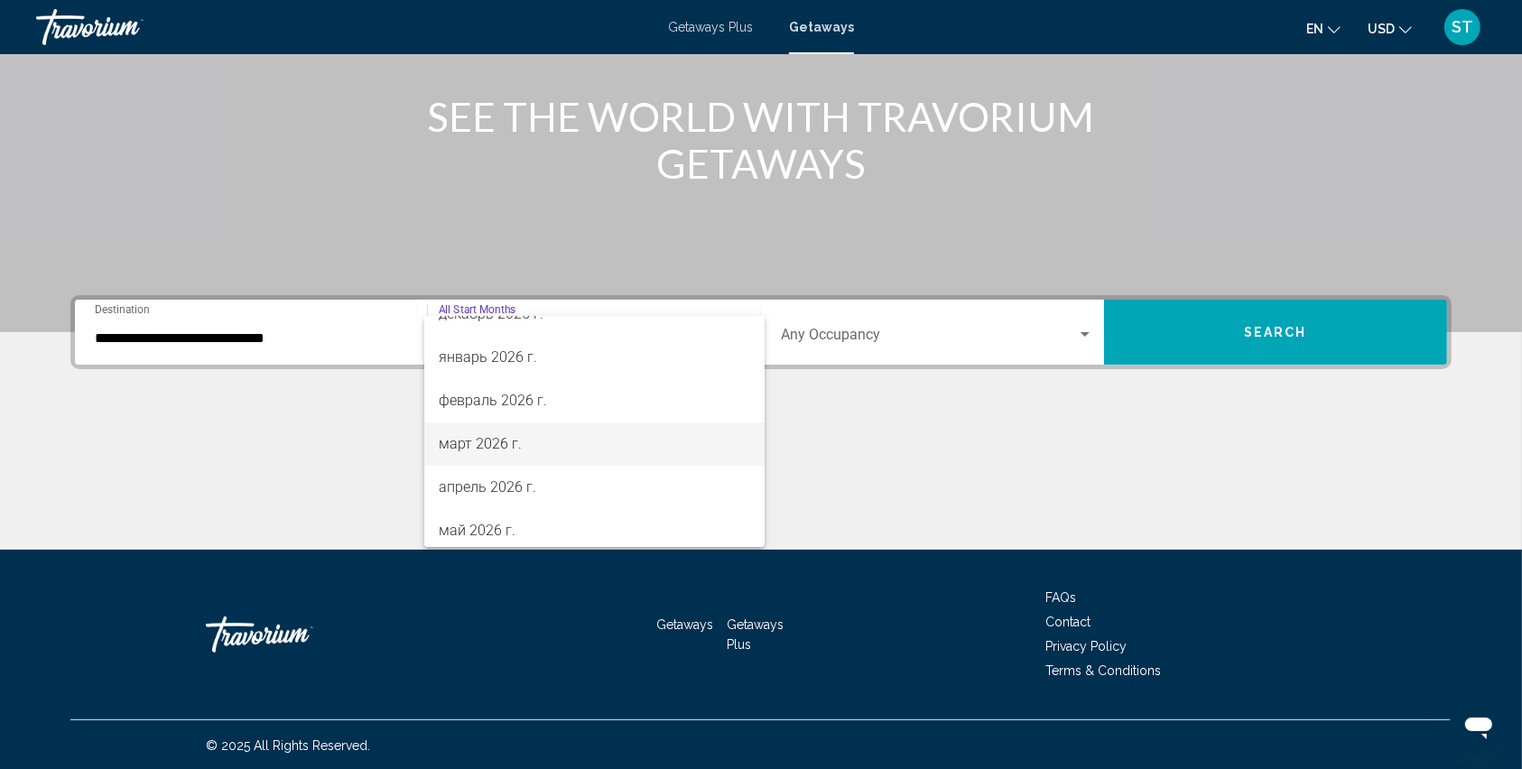
scroll to position [120, 0]
click at [485, 437] on span "декабрь 2025 г." at bounding box center [595, 434] width 312 height 43
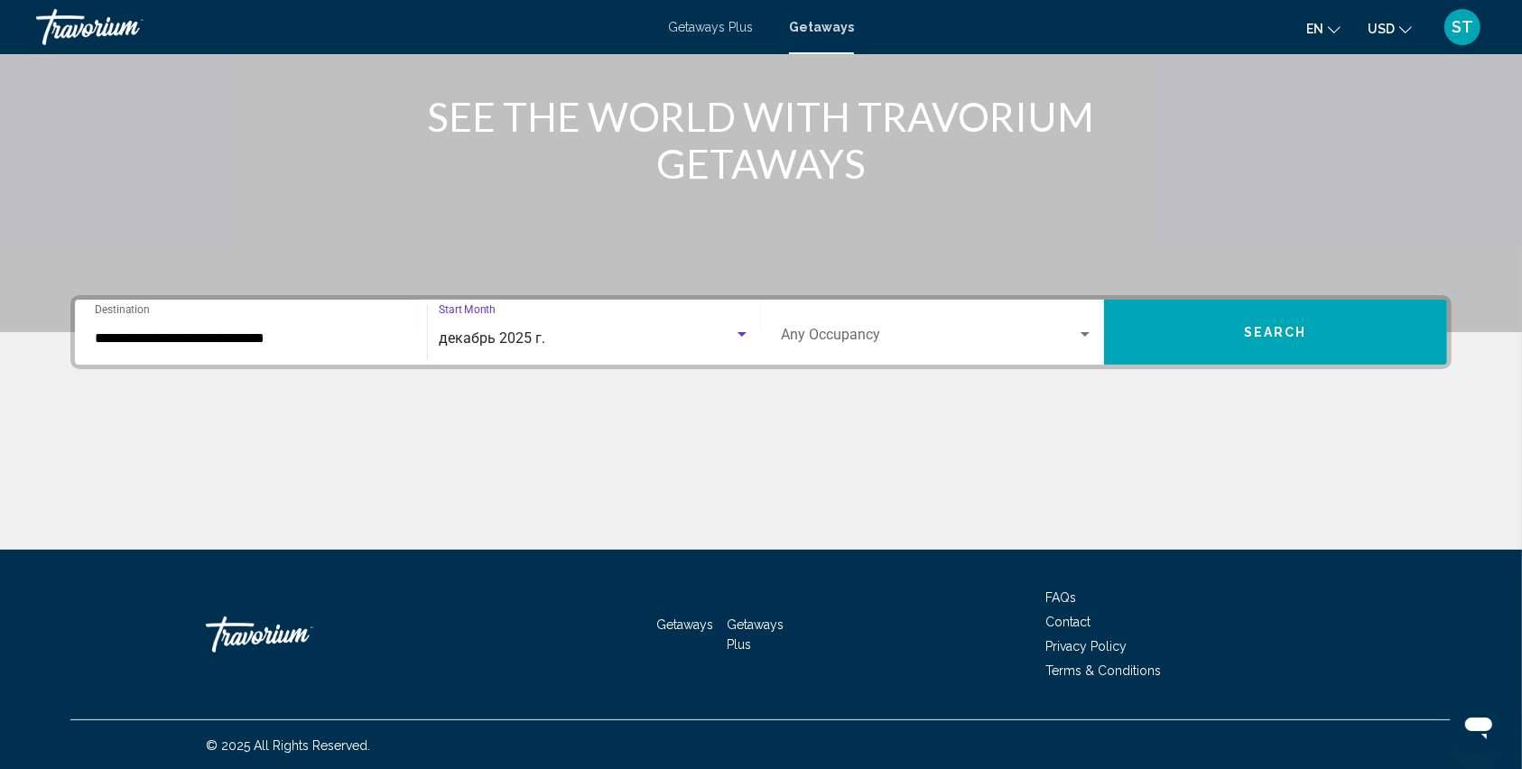
click at [1225, 339] on button "Search" at bounding box center [1275, 332] width 343 height 65
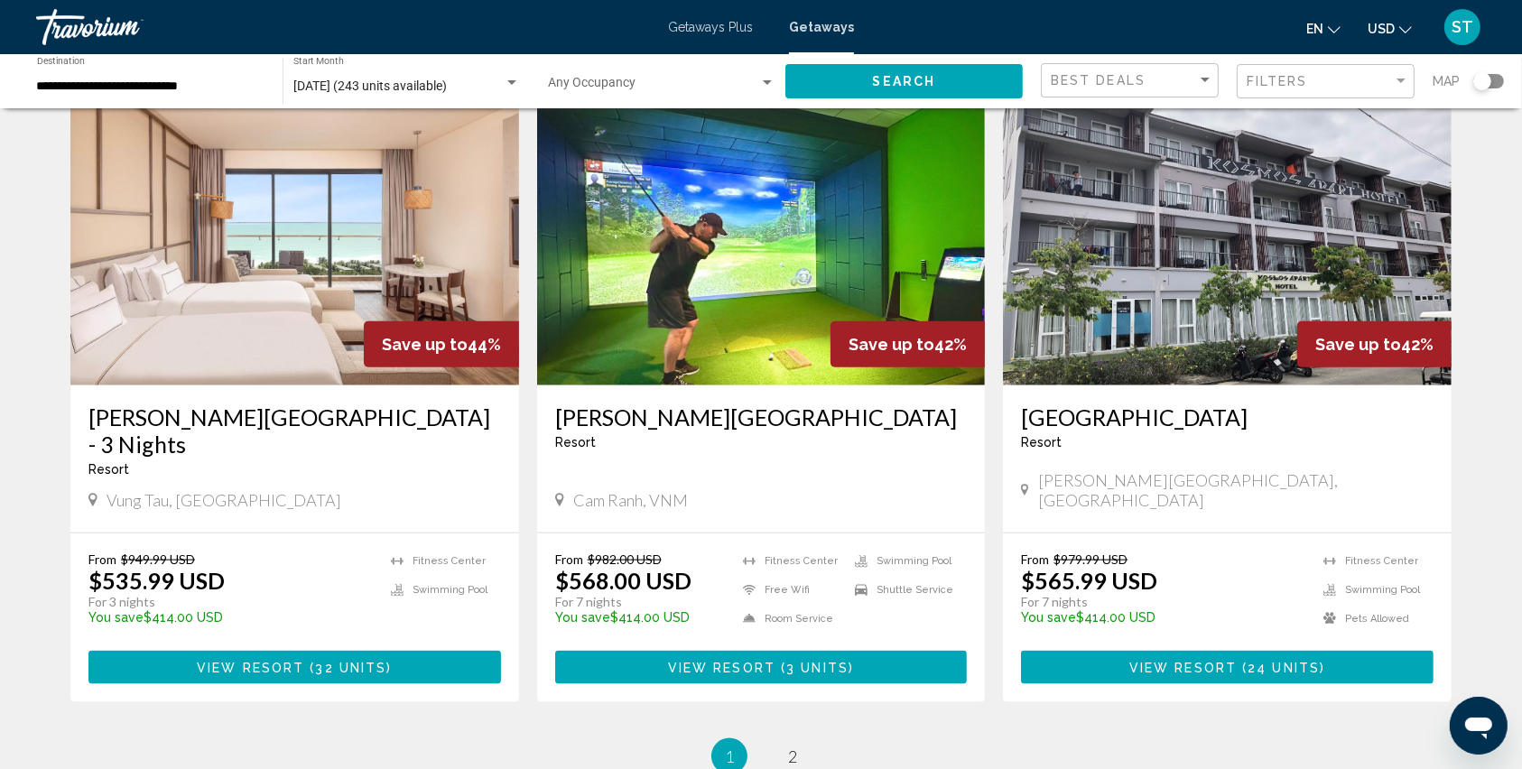
scroll to position [2046, 0]
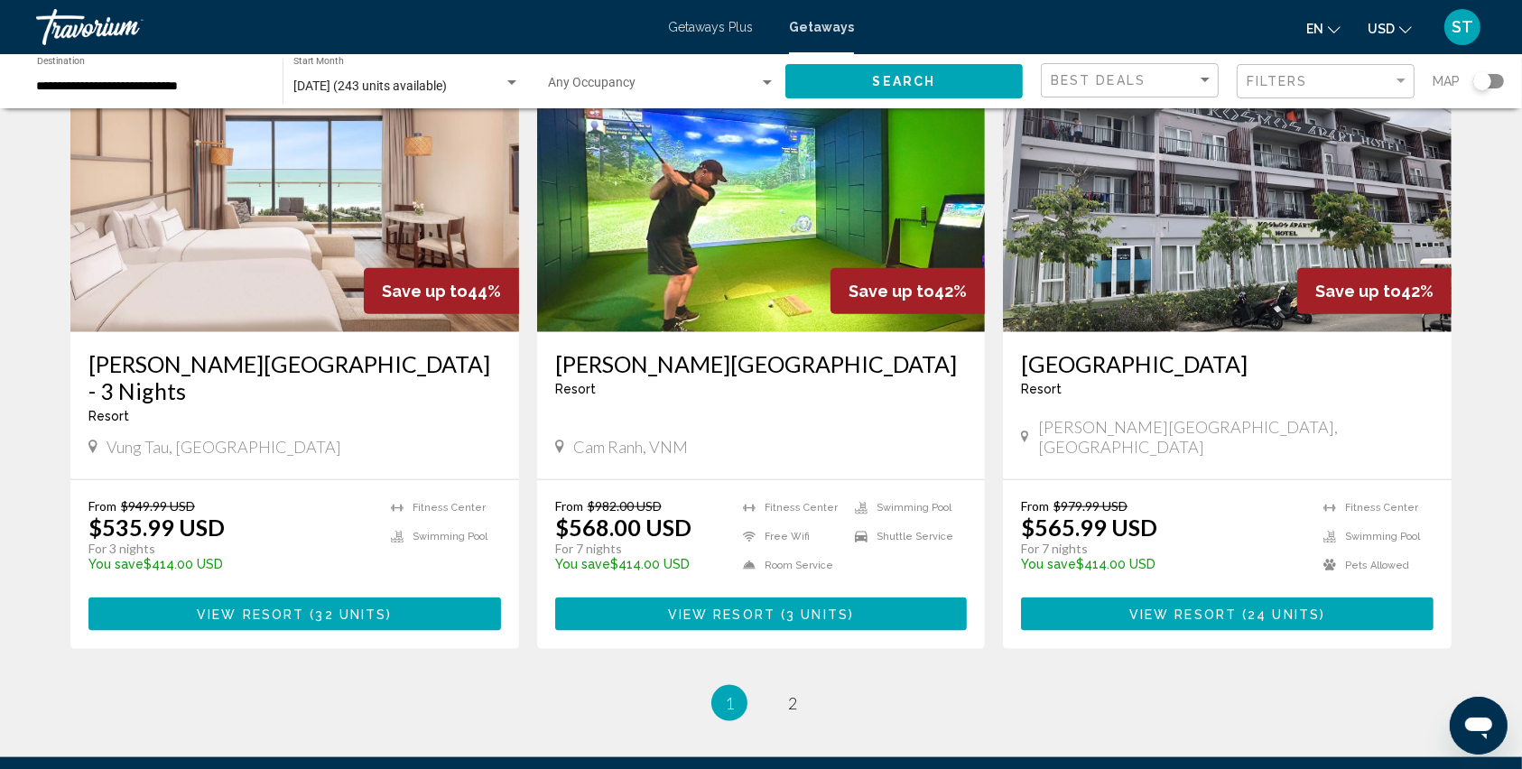
click at [720, 609] on span "View Resort" at bounding box center [721, 615] width 107 height 14
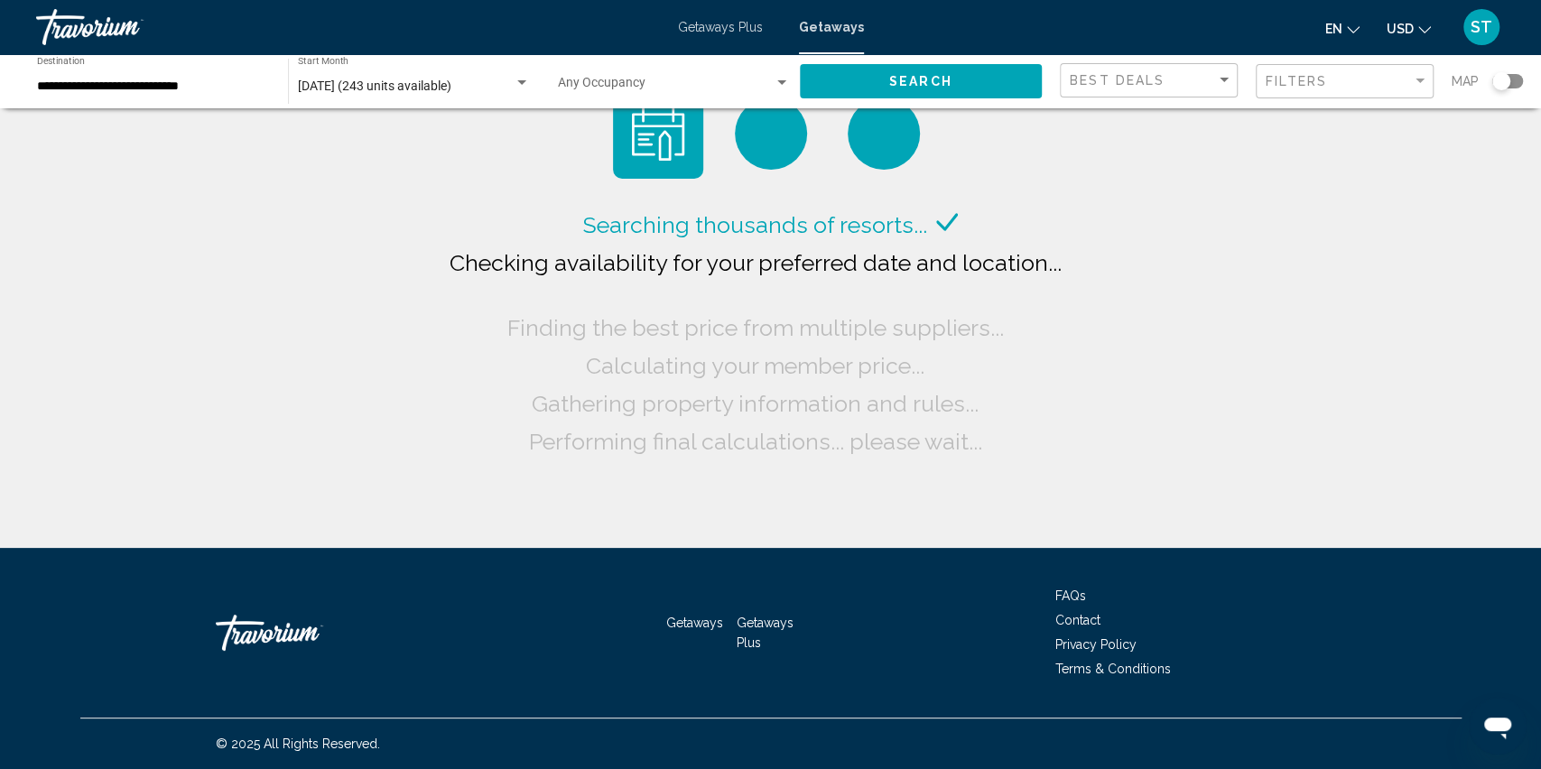
click at [360, 89] on span "December 2025 (243 units available)" at bounding box center [375, 86] width 154 height 14
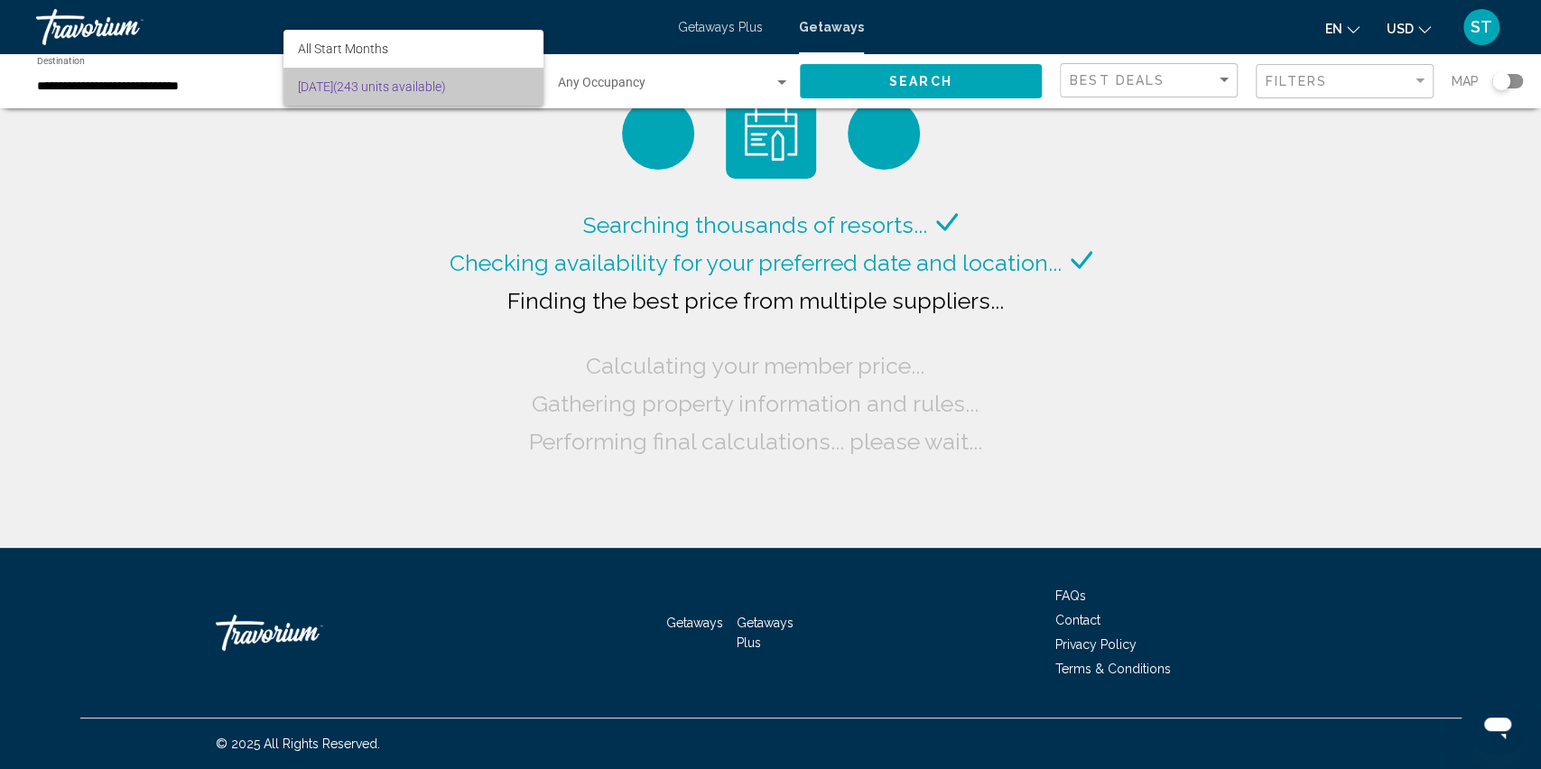
click at [360, 89] on span "December 2025 (243 units available)" at bounding box center [414, 87] width 232 height 38
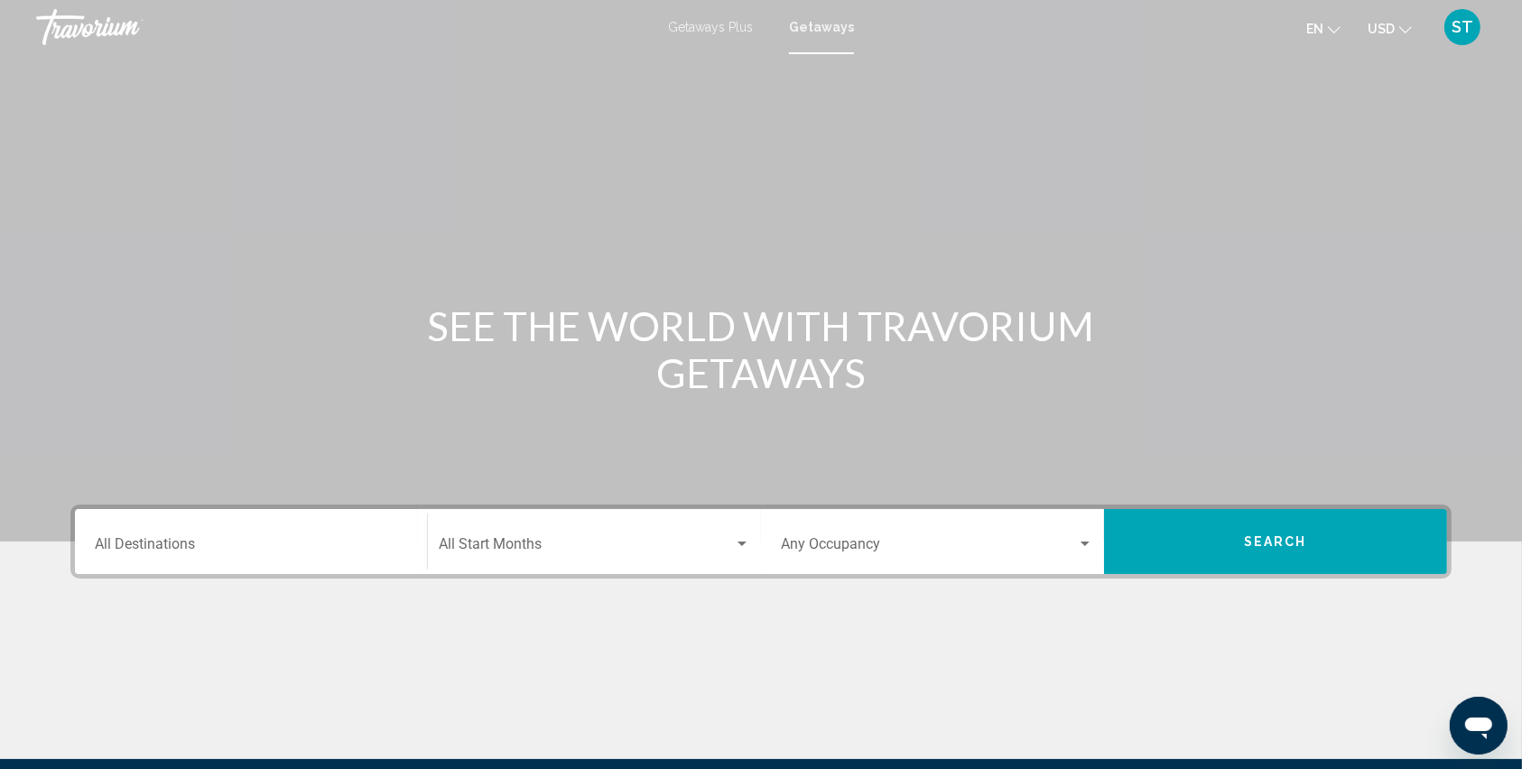
click at [277, 540] on input "Destination All Destinations" at bounding box center [251, 548] width 312 height 16
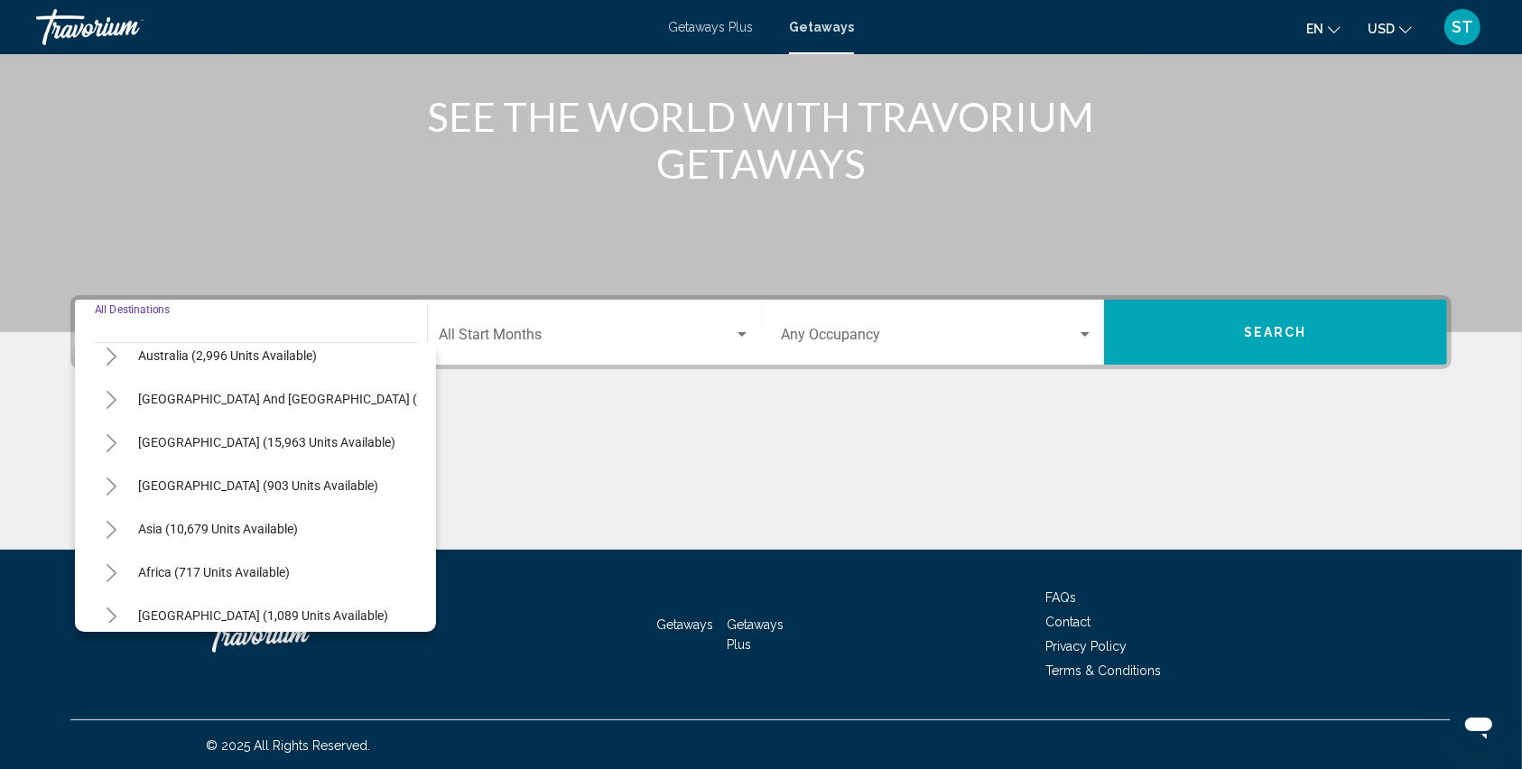
scroll to position [311, 0]
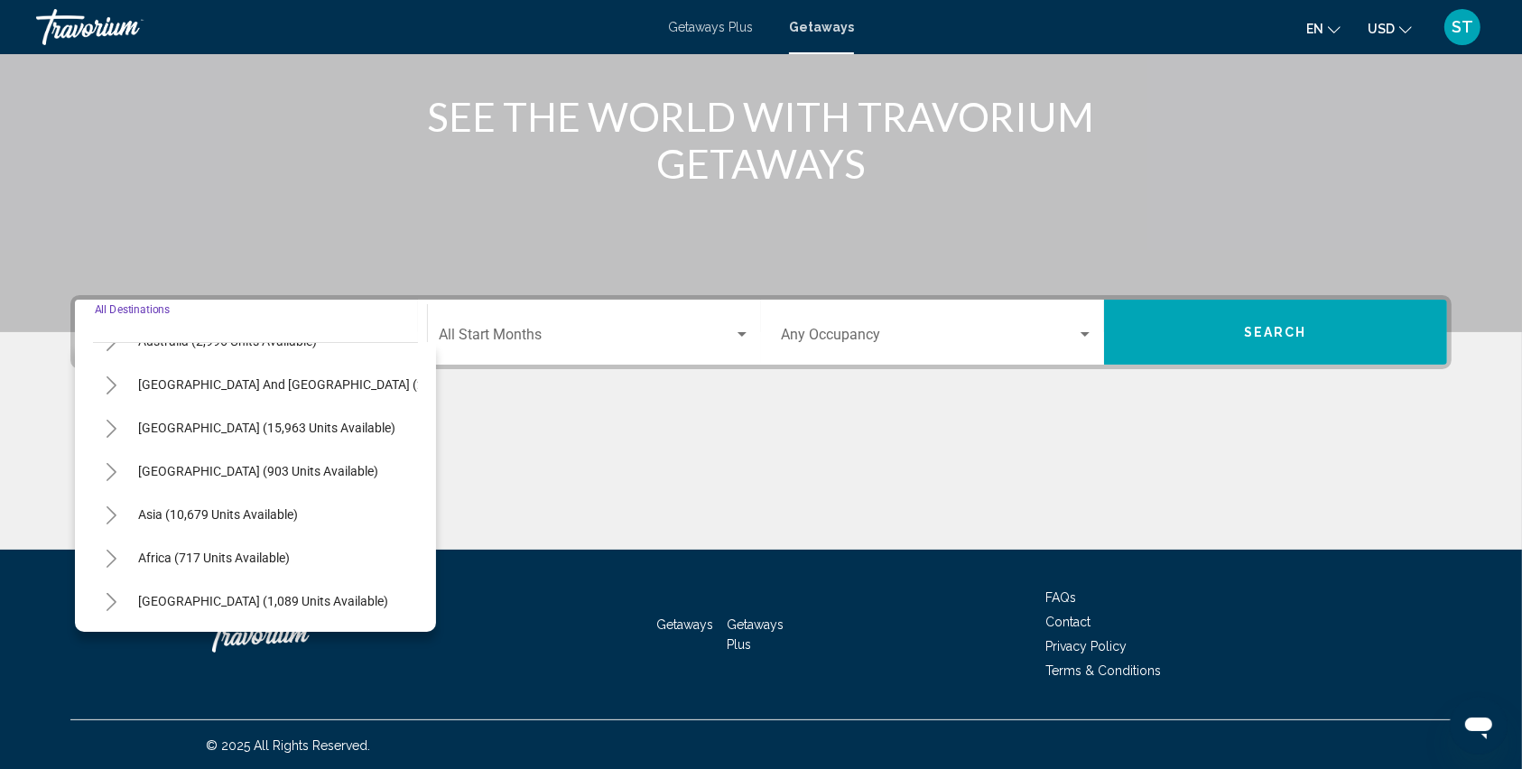
click at [108, 507] on icon "Toggle Asia (10,679 units available)" at bounding box center [112, 516] width 10 height 18
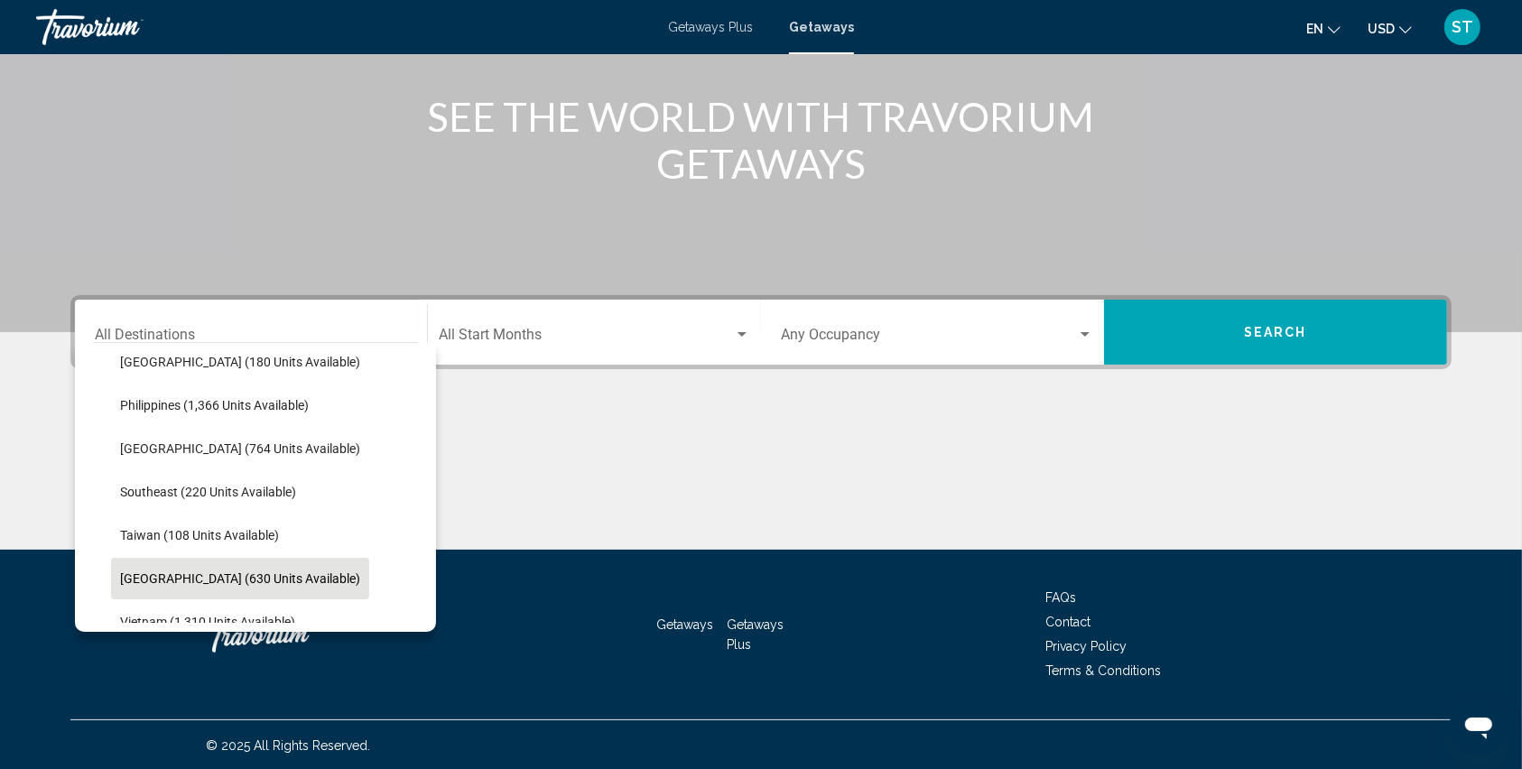
scroll to position [912, 0]
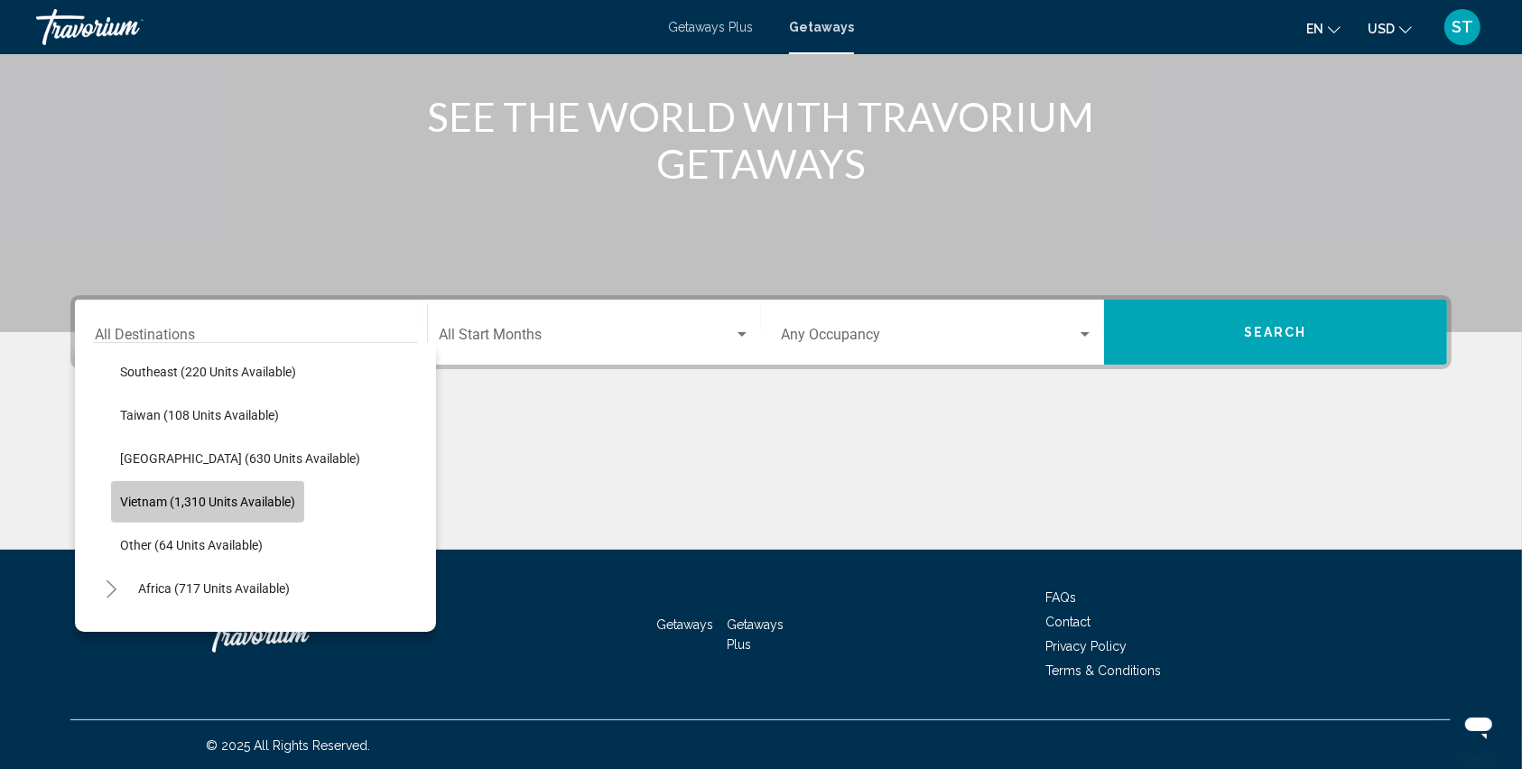
click at [138, 509] on button "Vietnam (1,310 units available)" at bounding box center [207, 502] width 193 height 42
type input "**********"
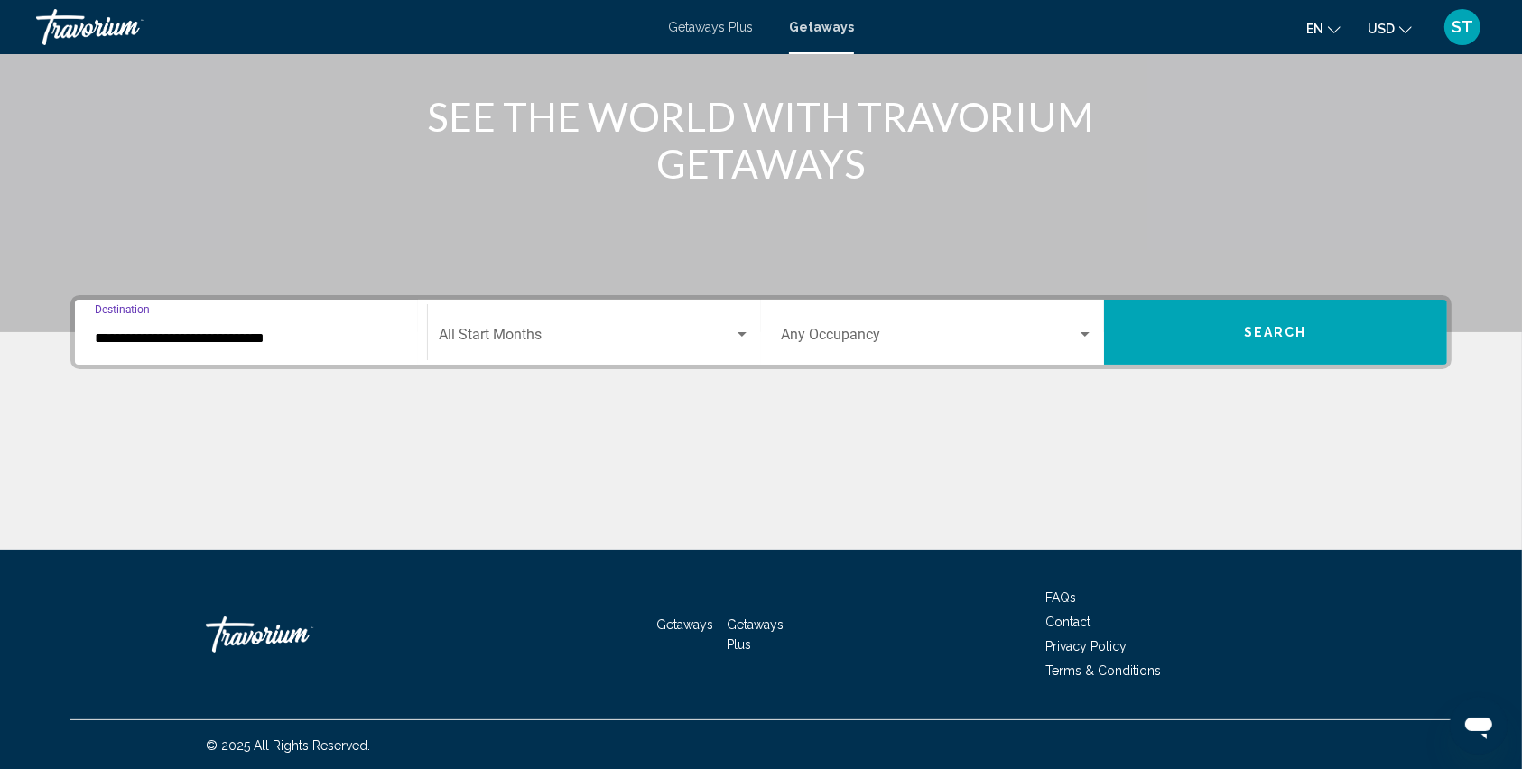
click at [488, 326] on div "Start Month All Start Months" at bounding box center [595, 332] width 312 height 57
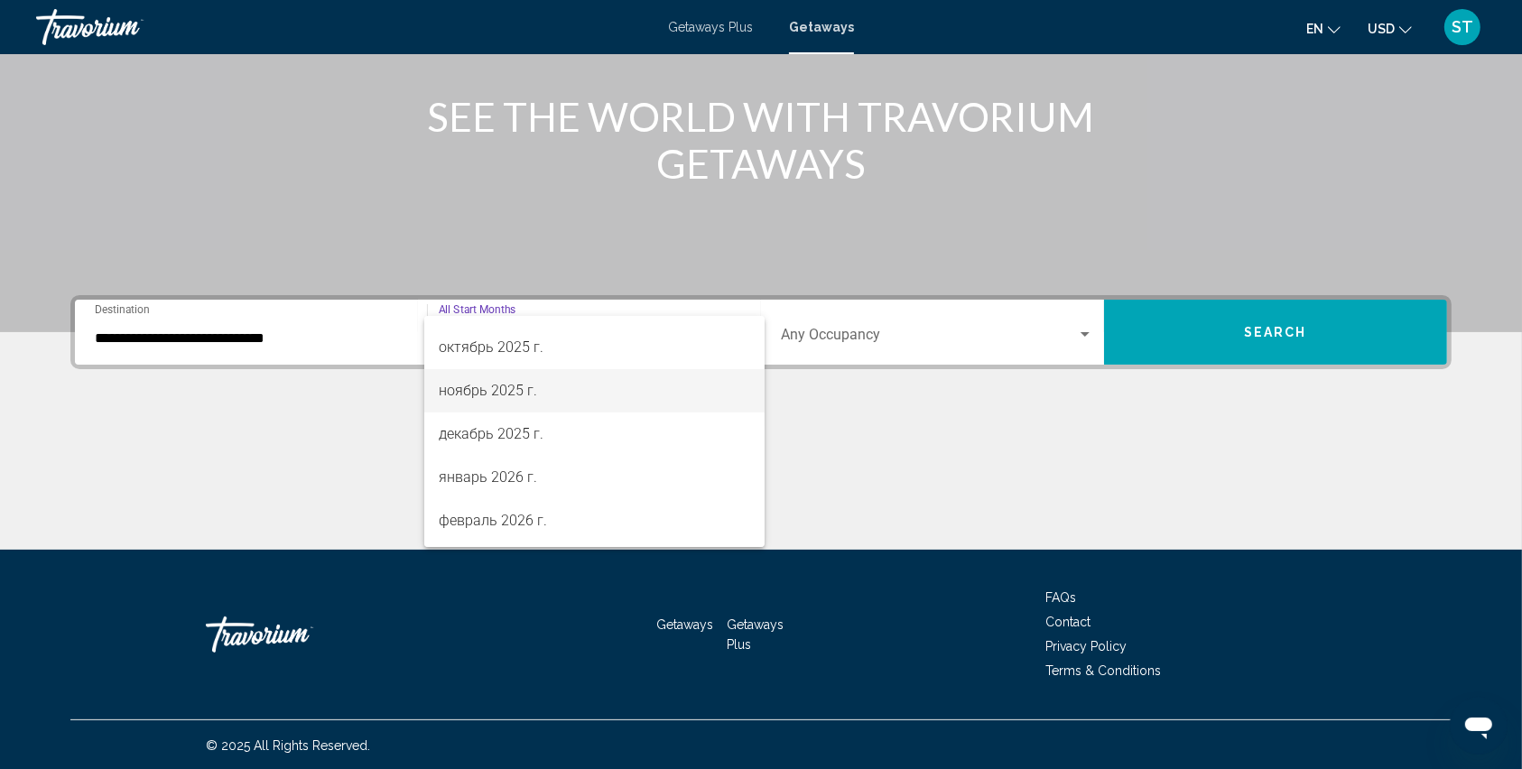
scroll to position [240, 0]
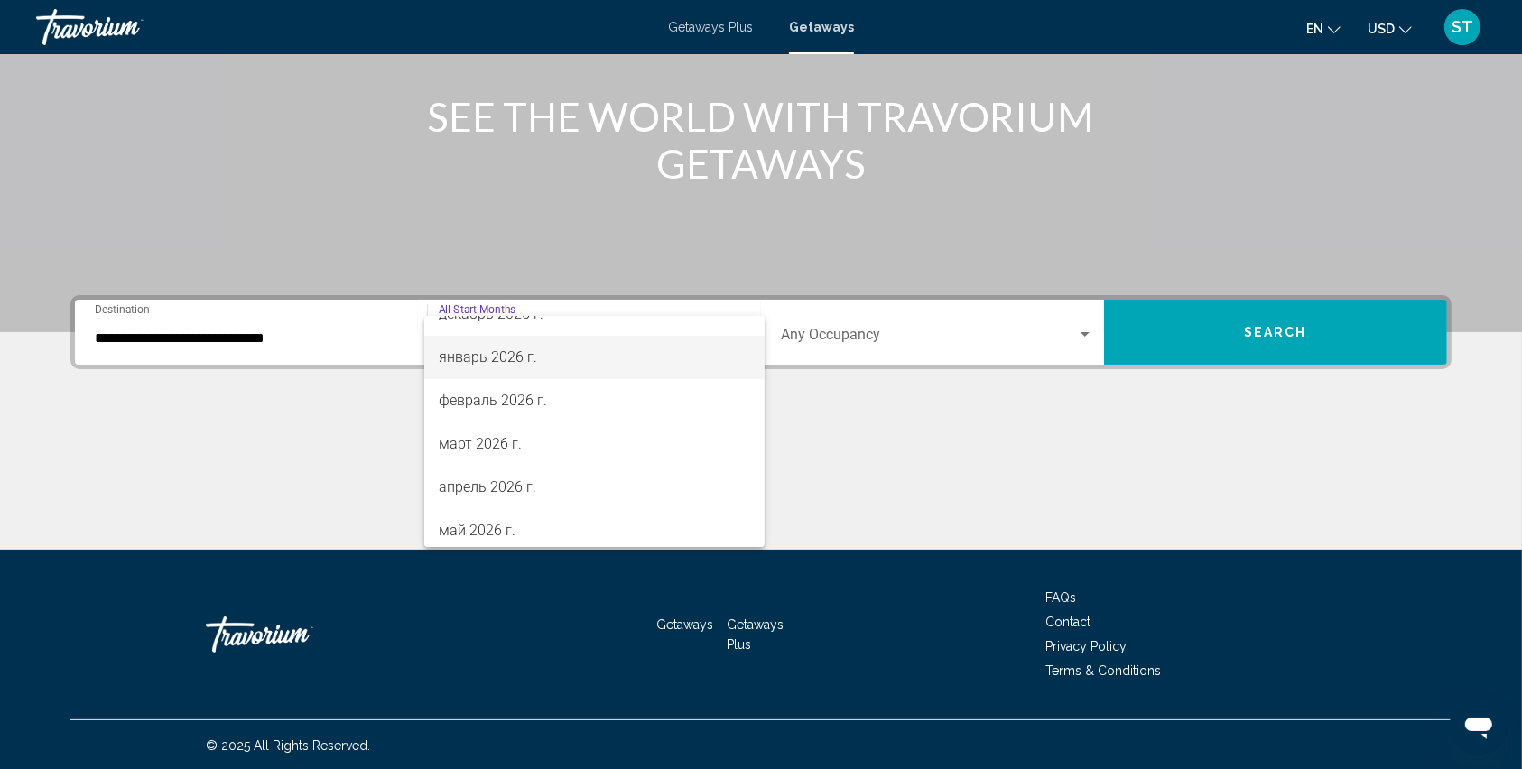
click at [470, 356] on span "январь 2026 г." at bounding box center [595, 357] width 312 height 43
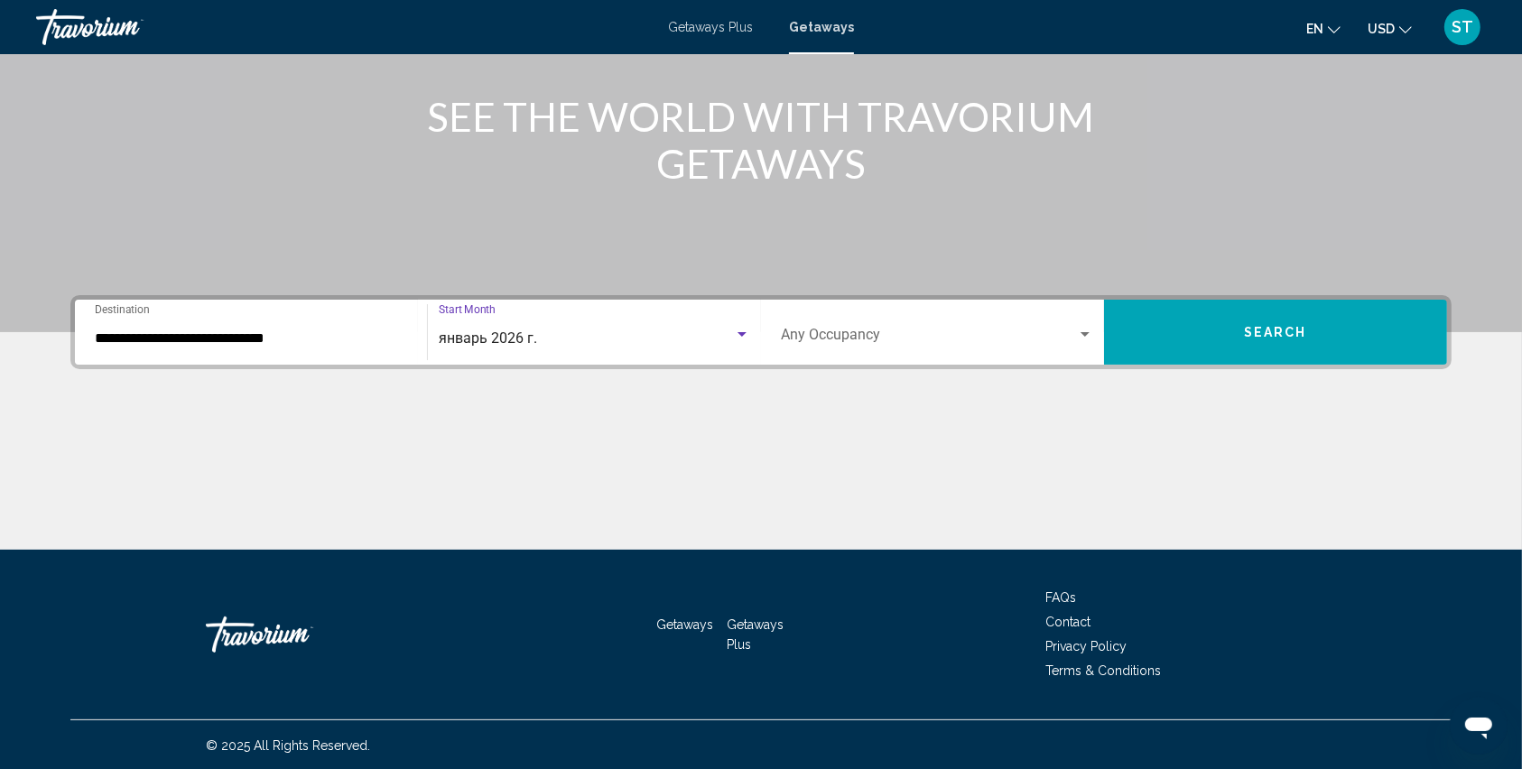
click at [1156, 324] on button "Search" at bounding box center [1275, 332] width 343 height 65
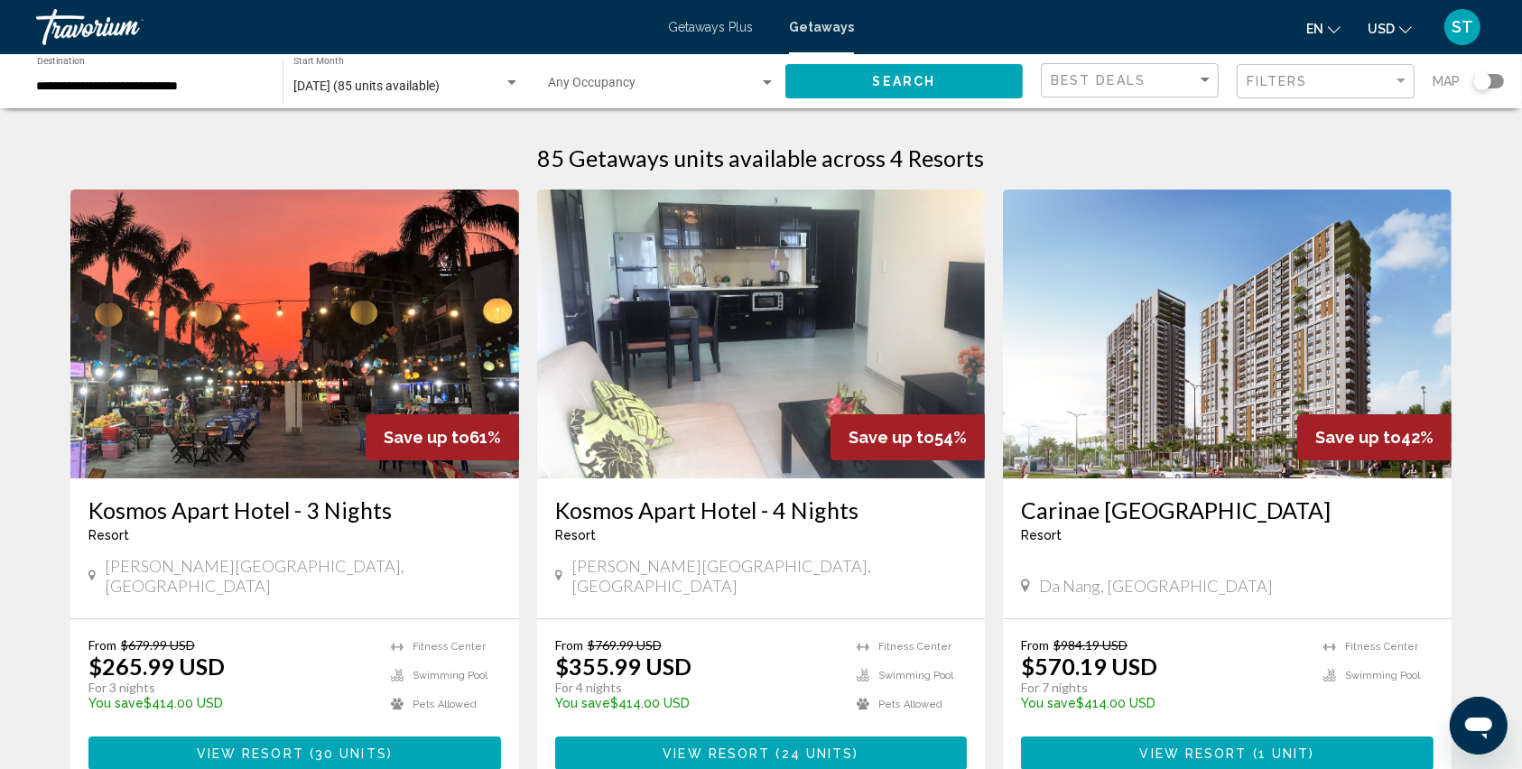
scroll to position [120, 0]
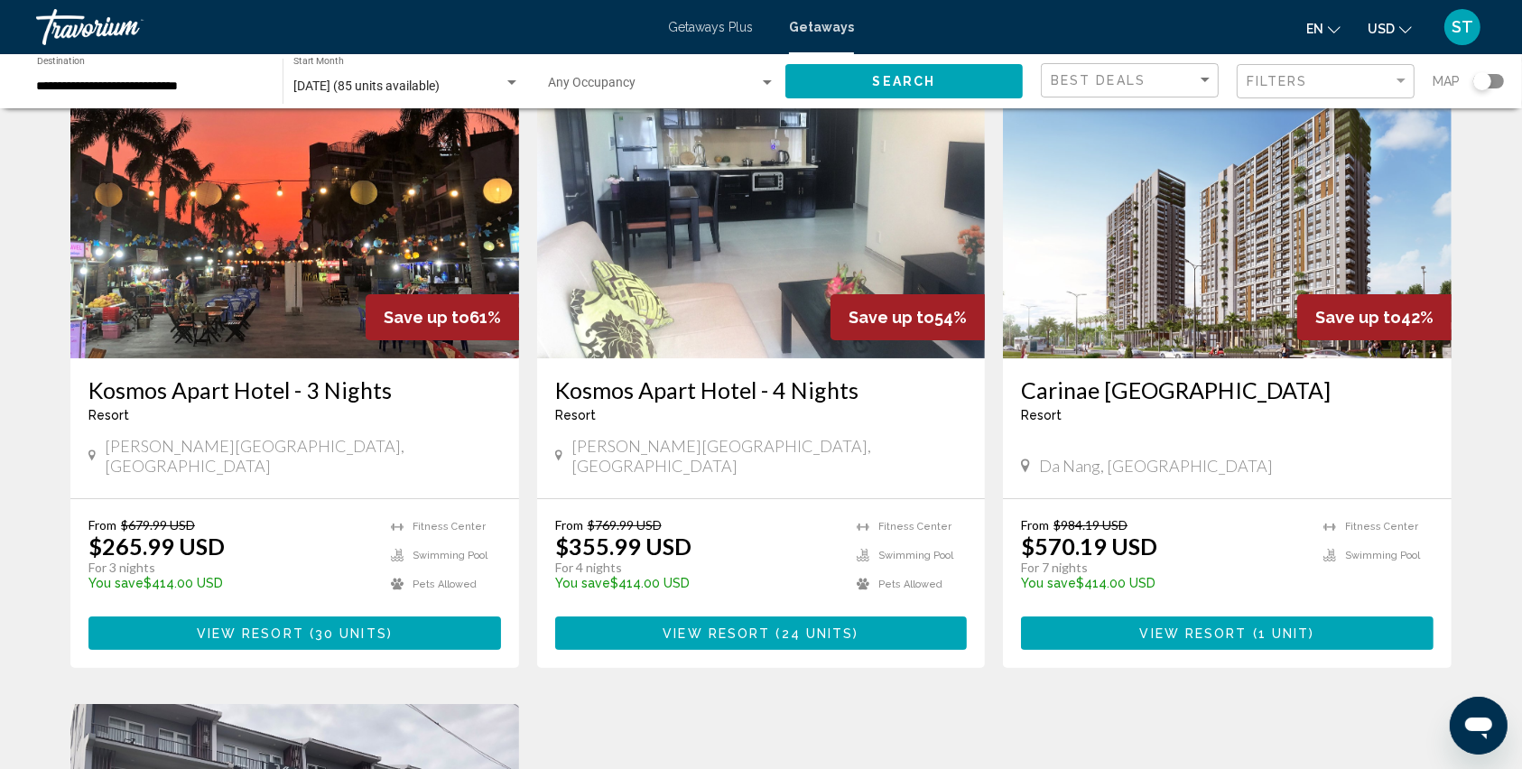
click at [1127, 617] on button "View Resort ( 1 unit )" at bounding box center [1227, 633] width 413 height 33
